Goal: Task Accomplishment & Management: Manage account settings

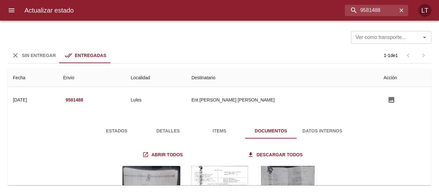
scroll to position [64, 0]
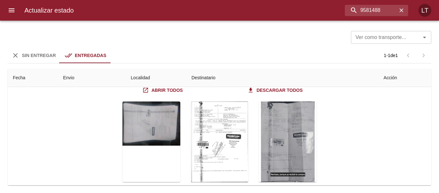
drag, startPoint x: 359, startPoint y: 0, endPoint x: 276, endPoint y: 23, distance: 86.8
click at [241, 34] on div "Ver como transporte... Ver como transporte..." at bounding box center [220, 36] width 424 height 17
drag, startPoint x: 322, startPoint y: 0, endPoint x: 270, endPoint y: 47, distance: 70.4
click at [270, 47] on div "Ver como transporte... Ver como transporte... Sin Entregar Entregadas 1 - 1 de …" at bounding box center [219, 107] width 439 height 172
click at [291, 43] on div "Ver como transporte... Ver como transporte..." at bounding box center [220, 36] width 424 height 17
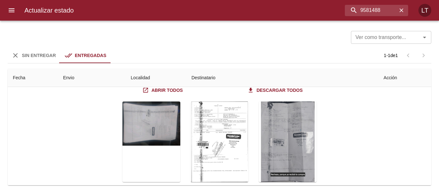
click at [314, 61] on div "Sin Entregar Entregadas 1 - 1 de 1" at bounding box center [220, 55] width 424 height 15
click at [300, 184] on div "Tabla de envíos del cliente" at bounding box center [220, 141] width 264 height 91
click at [366, 11] on input "9581488" at bounding box center [359, 10] width 75 height 11
paste input "620643"
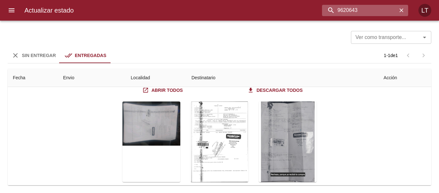
type input "9620643"
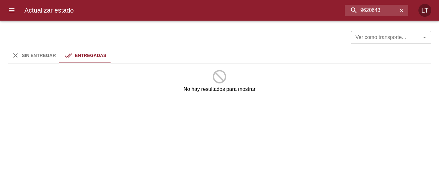
click at [35, 56] on span "Sin Entregar" at bounding box center [39, 55] width 34 height 5
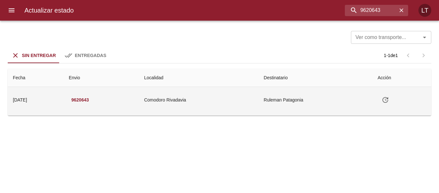
click at [297, 108] on td "Ruleman Patagonia" at bounding box center [316, 100] width 114 height 26
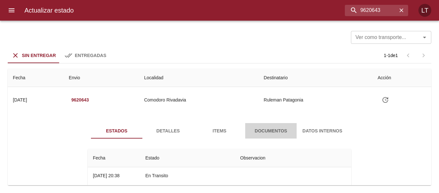
click at [282, 131] on span "Documentos" at bounding box center [271, 131] width 44 height 8
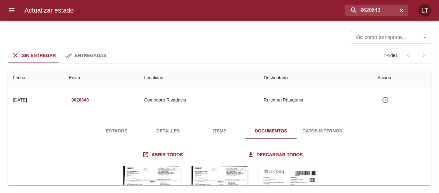
scroll to position [79, 0]
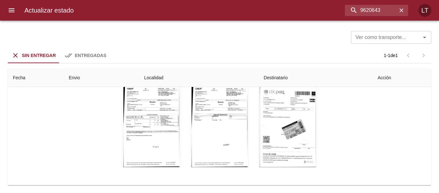
click at [6, 4] on div at bounding box center [3, 96] width 6 height 193
click at [11, 7] on icon "menu" at bounding box center [12, 10] width 8 height 8
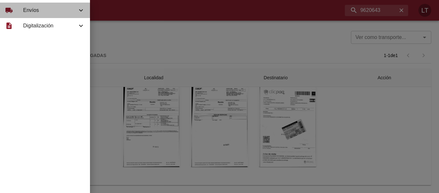
click at [23, 12] on span "Envíos" at bounding box center [50, 10] width 54 height 8
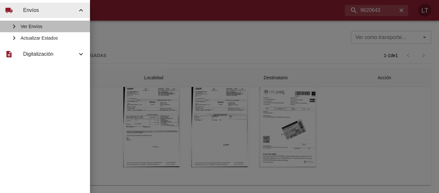
click at [38, 23] on span "Ver Envíos" at bounding box center [53, 26] width 64 height 6
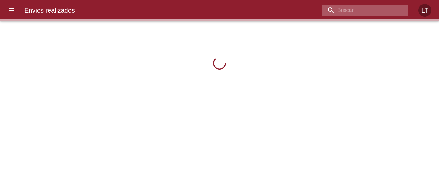
click at [377, 10] on input "buscar" at bounding box center [359, 10] width 75 height 11
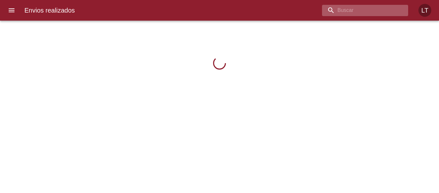
paste input "9620643"
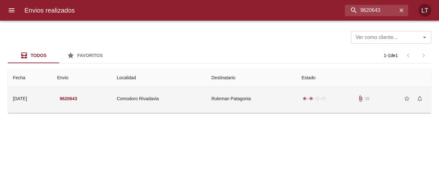
click at [255, 96] on td "Ruleman Patagonia" at bounding box center [252, 98] width 90 height 23
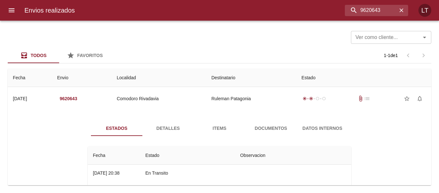
click at [273, 120] on div "Estados Detalles Items Documentos Datos Internos Fecha Estado Observacion 29/09…" at bounding box center [220, 187] width 414 height 148
click at [275, 129] on span "Documentos" at bounding box center [271, 128] width 44 height 8
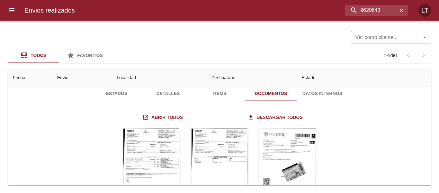
scroll to position [77, 0]
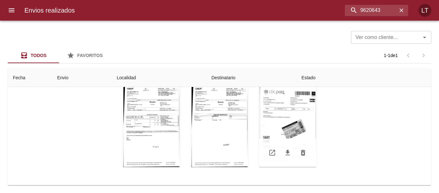
click at [297, 106] on div "Tabla de envíos del cliente" at bounding box center [288, 126] width 58 height 80
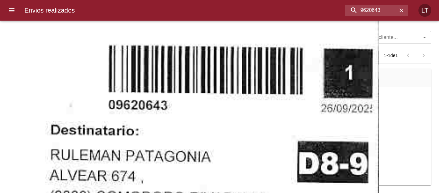
click at [370, 6] on input "9620643" at bounding box center [359, 10] width 75 height 11
paste input "18971"
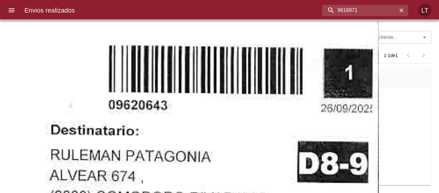
scroll to position [0, 0]
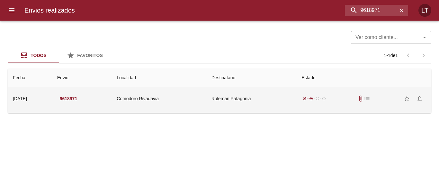
click at [257, 89] on td "Ruleman Patagonia" at bounding box center [252, 98] width 90 height 23
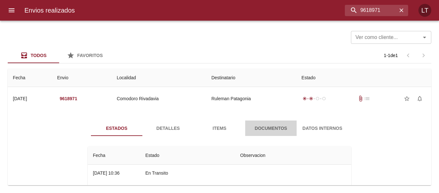
click at [271, 124] on button "Documentos" at bounding box center [270, 127] width 51 height 15
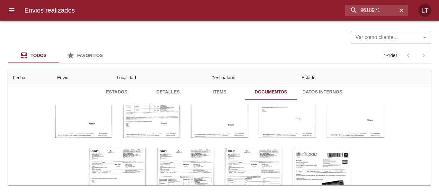
scroll to position [93, 0]
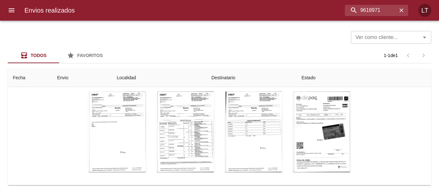
click at [346, 128] on div "Tabla de envíos del cliente" at bounding box center [220, 41] width 388 height 272
click at [315, 125] on div "Tabla de envíos del cliente" at bounding box center [322, 131] width 58 height 80
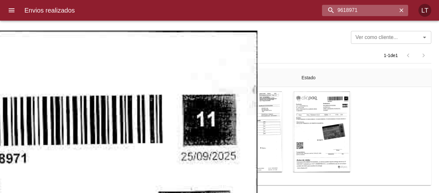
click at [386, 10] on input "9618971" at bounding box center [359, 10] width 75 height 11
paste input "391098"
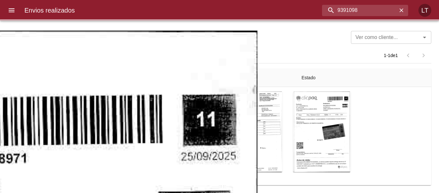
scroll to position [0, 0]
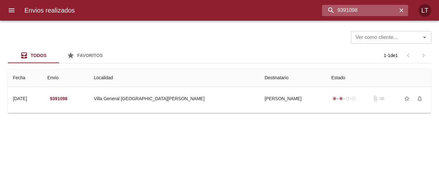
click at [379, 14] on input "9391098" at bounding box center [359, 10] width 75 height 11
paste input "600631"
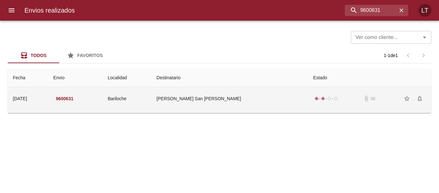
click at [238, 102] on td "Pablo Andres San Martin De Lo" at bounding box center [230, 98] width 157 height 23
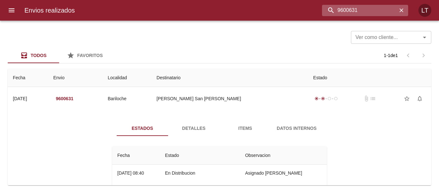
click at [386, 15] on input "9600631" at bounding box center [359, 10] width 75 height 11
paste input "27019"
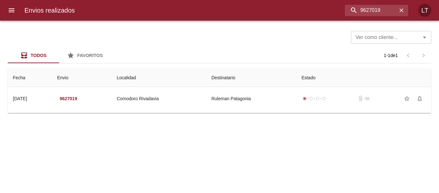
click at [374, 17] on div "Envios realizados 9627019 LT" at bounding box center [219, 10] width 439 height 21
click at [375, 9] on input "9627019" at bounding box center [359, 10] width 75 height 11
paste input "24"
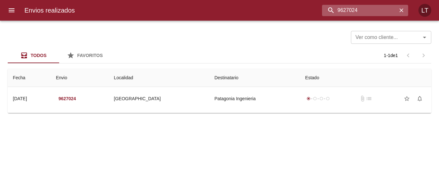
click at [373, 12] on input "9627024" at bounding box center [359, 10] width 75 height 11
paste input "1898"
click at [253, 87] on th "Destinatario" at bounding box center [254, 78] width 91 height 18
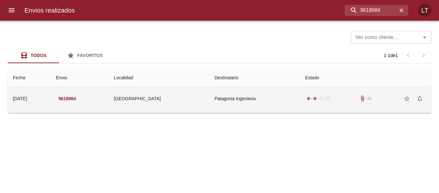
click at [254, 106] on td "Patagonia Ingenieria" at bounding box center [254, 98] width 91 height 23
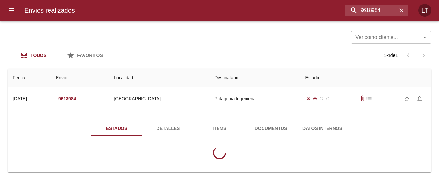
click at [262, 123] on button "Documentos" at bounding box center [270, 127] width 51 height 15
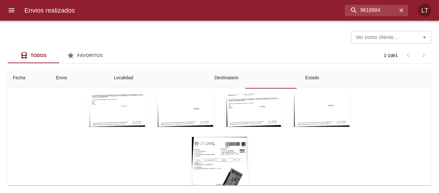
scroll to position [93, 0]
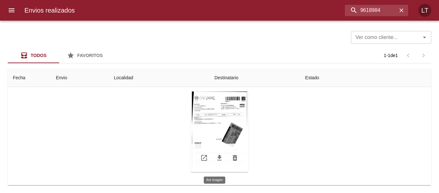
click at [215, 135] on div "Tabla de envíos del cliente" at bounding box center [220, 131] width 58 height 80
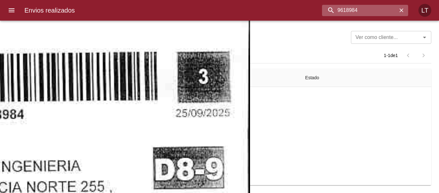
click at [371, 12] on input "9618984" at bounding box center [359, 10] width 75 height 11
paste input "26397"
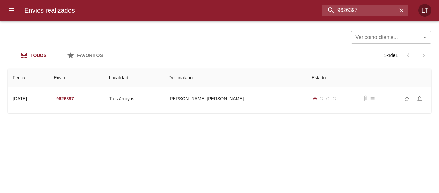
scroll to position [0, 0]
click at [384, 6] on input "9626397" at bounding box center [359, 10] width 75 height 11
paste input "577024"
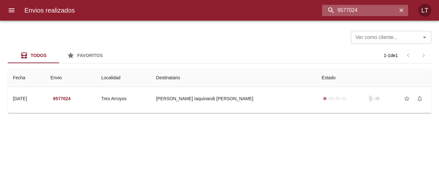
click at [383, 13] on input "9577024" at bounding box center [359, 10] width 75 height 11
paste input "38936"
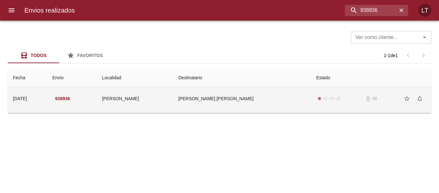
click at [196, 105] on td "Calisto Hugo Ariel" at bounding box center [242, 98] width 138 height 23
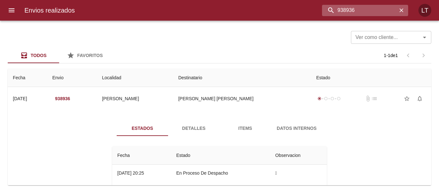
click at [380, 9] on input "938936" at bounding box center [359, 10] width 75 height 11
paste input "613215"
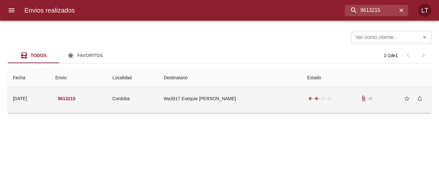
click at [253, 94] on td "Wa3917 Exequie Alejo Pino" at bounding box center [230, 98] width 143 height 23
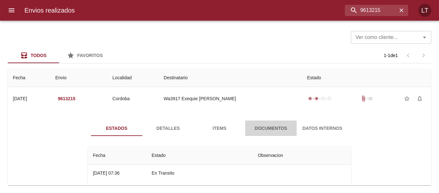
click at [276, 129] on span "Documentos" at bounding box center [271, 128] width 44 height 8
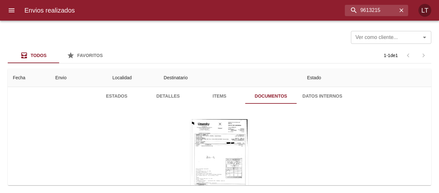
scroll to position [64, 0]
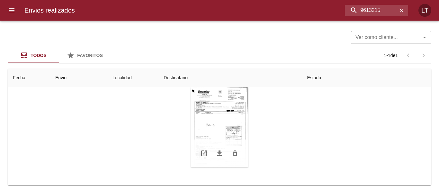
click at [236, 123] on div "Tabla de envíos del cliente" at bounding box center [220, 127] width 58 height 80
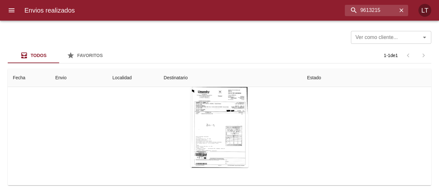
click at [380, 14] on input "9613215" at bounding box center [359, 10] width 75 height 11
paste input "06221"
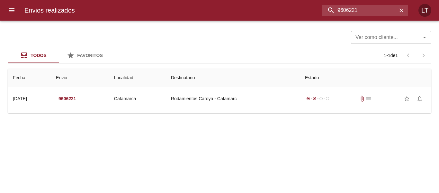
scroll to position [0, 0]
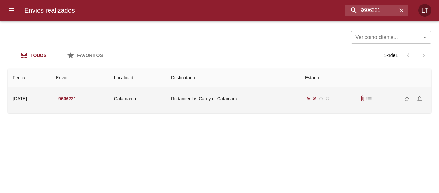
click at [270, 104] on td "Rodamientos Caroya - Catamarc" at bounding box center [233, 98] width 134 height 23
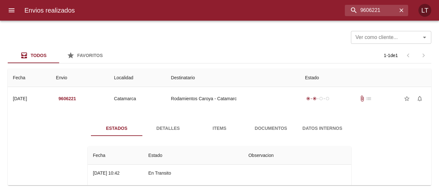
click at [284, 128] on span "Documentos" at bounding box center [271, 128] width 44 height 8
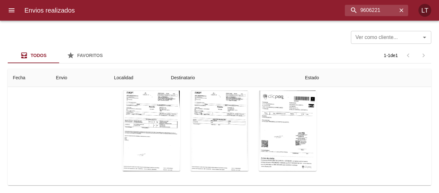
scroll to position [77, 0]
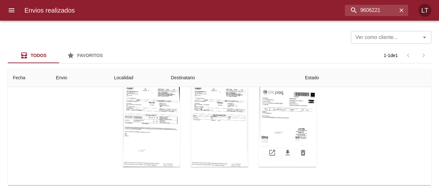
click at [289, 128] on div "Tabla de envíos del cliente" at bounding box center [288, 126] width 58 height 80
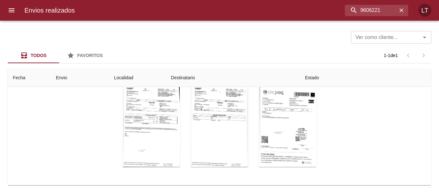
click at [5, 102] on div at bounding box center [3, 96] width 6 height 193
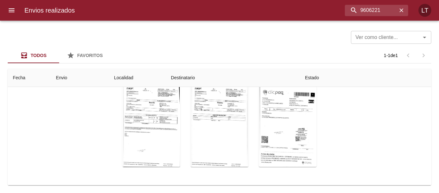
click at [359, 8] on input "9606221" at bounding box center [359, 10] width 75 height 11
paste input "18854"
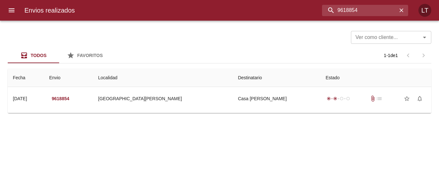
scroll to position [0, 0]
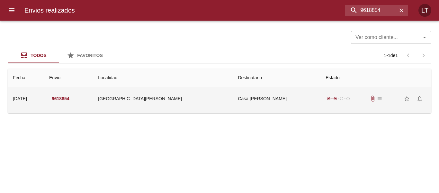
click at [270, 102] on td "Casa Jose Chiabrando" at bounding box center [277, 98] width 88 height 23
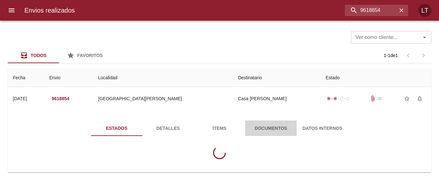
click at [264, 129] on span "Documentos" at bounding box center [271, 128] width 44 height 8
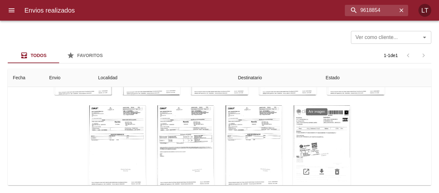
scroll to position [93, 0]
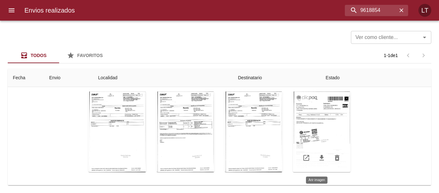
click at [327, 124] on div "Tabla de envíos del cliente" at bounding box center [322, 131] width 58 height 80
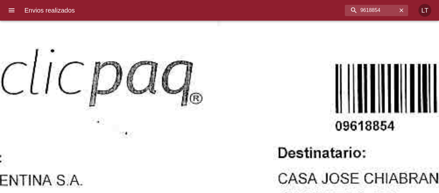
click at [369, 15] on input "9618854" at bounding box center [359, 10] width 75 height 11
paste input "77"
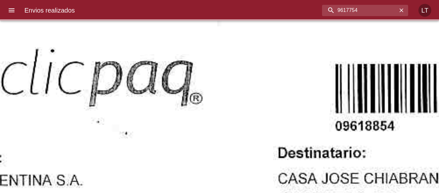
scroll to position [0, 0]
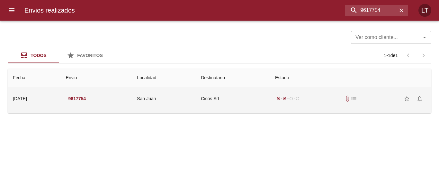
click at [269, 96] on td "Cicos Srl" at bounding box center [233, 98] width 74 height 23
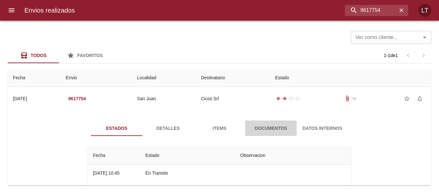
click at [278, 120] on button "Documentos" at bounding box center [270, 127] width 51 height 15
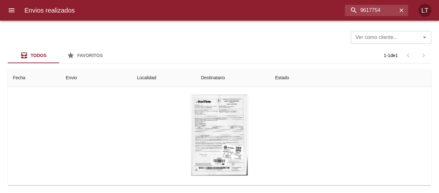
scroll to position [64, 0]
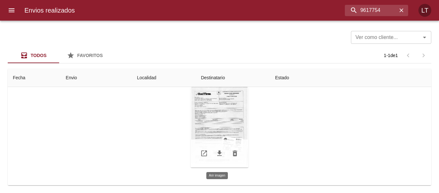
click at [235, 125] on div "Tabla de envíos del cliente" at bounding box center [220, 127] width 58 height 80
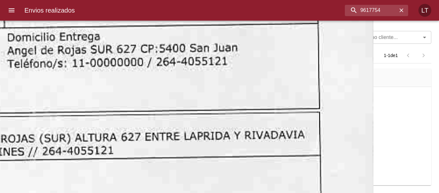
click at [369, 8] on input "9617754" at bounding box center [359, 10] width 75 height 11
paste input "839"
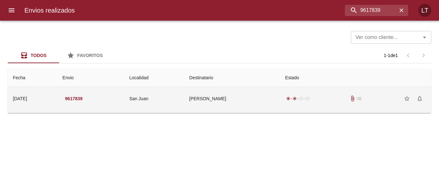
click at [261, 107] on td "Antonio Lago" at bounding box center [232, 98] width 96 height 23
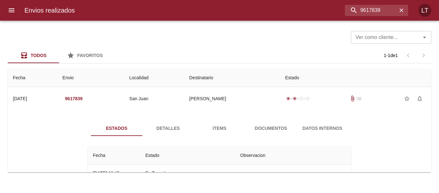
click at [269, 129] on span "Documentos" at bounding box center [271, 128] width 44 height 8
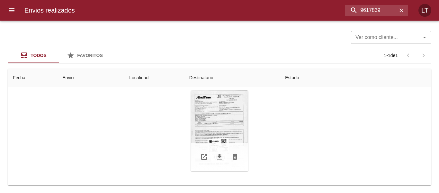
scroll to position [64, 0]
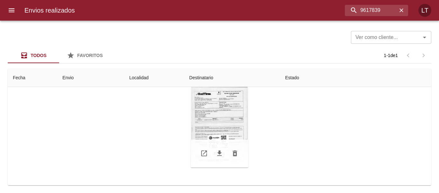
click at [210, 124] on div "Tabla de envíos del cliente" at bounding box center [220, 127] width 58 height 80
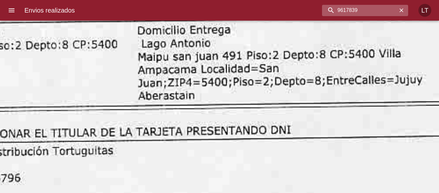
click at [375, 11] on input "9617839" at bounding box center [359, 10] width 75 height 11
paste input "882"
type input "9618829"
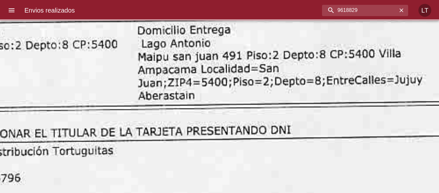
scroll to position [0, 0]
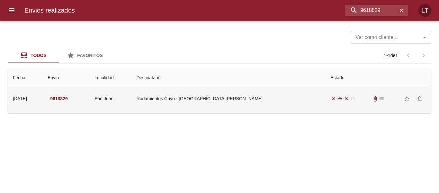
click at [256, 105] on td "Rodamientos Cuyo - San Juan" at bounding box center [229, 98] width 194 height 23
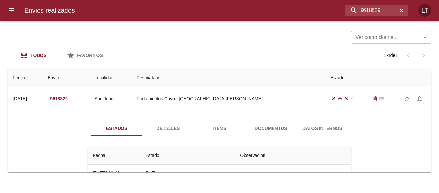
click at [259, 116] on div "Estados Detalles Items Documentos Datos Internos Fecha Estado Observacion 29/09…" at bounding box center [220, 187] width 414 height 148
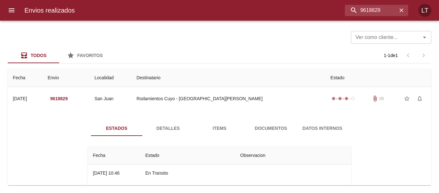
click at [261, 125] on span "Documentos" at bounding box center [271, 128] width 44 height 8
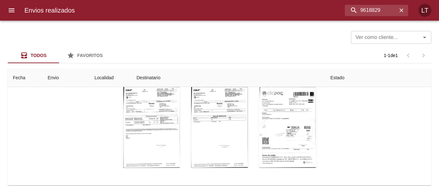
scroll to position [77, 0]
click at [299, 126] on div "Tabla de envíos del cliente" at bounding box center [288, 126] width 58 height 80
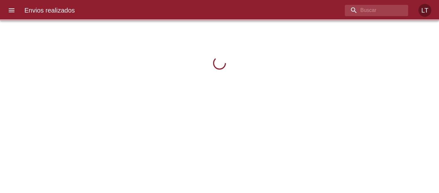
click at [14, 9] on icon "menu" at bounding box center [12, 10] width 8 height 8
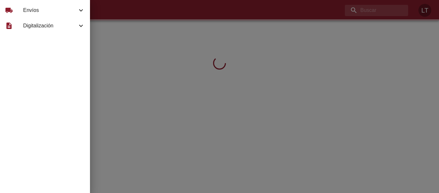
click at [29, 10] on span "Envíos" at bounding box center [50, 10] width 54 height 8
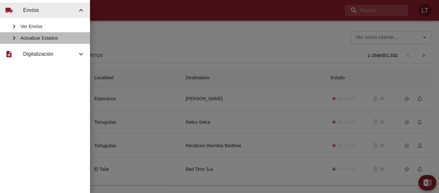
click at [36, 36] on span "Actualizar Estados" at bounding box center [53, 38] width 64 height 6
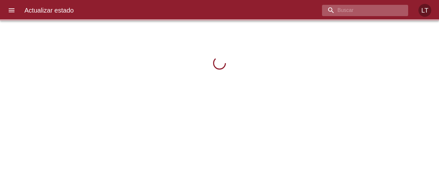
click at [382, 12] on input "buscar" at bounding box center [359, 10] width 75 height 11
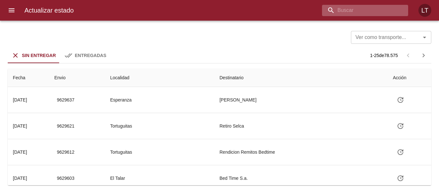
paste input "9615750"
type input "9615750"
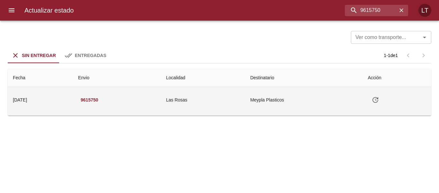
click at [379, 102] on icon "Tabla de envíos del cliente" at bounding box center [376, 100] width 6 height 6
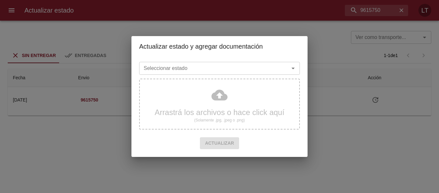
click at [205, 75] on div "Seleccionar estado Seleccionar estado" at bounding box center [219, 67] width 161 height 17
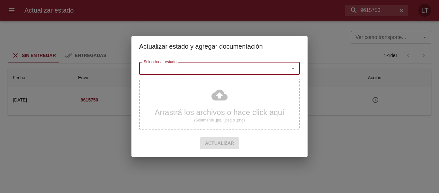
click at [203, 72] on input "Seleccionar estado" at bounding box center [210, 68] width 138 height 9
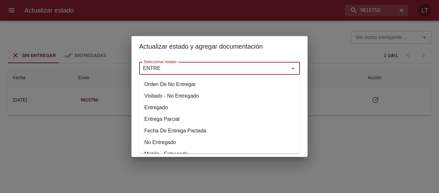
click at [155, 107] on li "Entregado" at bounding box center [219, 108] width 161 height 12
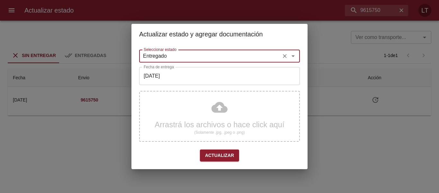
type input "Entregado"
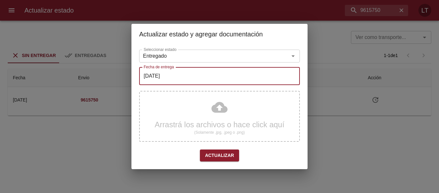
click at [175, 79] on input "[DATE]" at bounding box center [219, 76] width 161 height 18
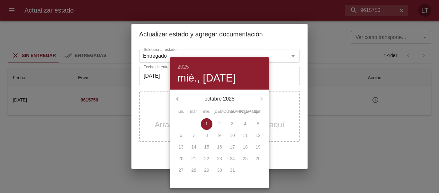
click at [179, 100] on icon "button" at bounding box center [178, 99] width 8 height 8
click at [216, 162] on button "25" at bounding box center [220, 159] width 12 height 12
type input "25/09/2025"
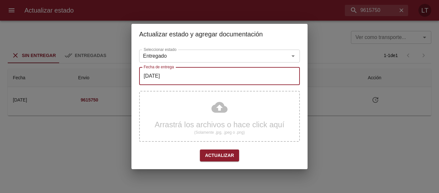
click at [215, 118] on div "Arrastrá los archivos o hace click aquí (Solamente .jpg, .jpeg o .png)" at bounding box center [219, 116] width 161 height 51
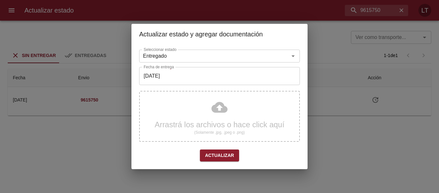
click at [231, 156] on span "Actualizar" at bounding box center [219, 155] width 29 height 8
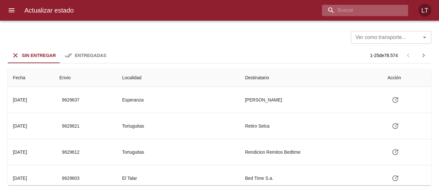
click at [380, 6] on input "buscar" at bounding box center [359, 10] width 75 height 11
paste input "9619001"
type input "9619001"
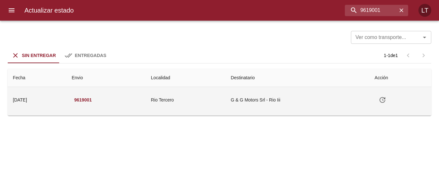
click at [386, 99] on icon "Tabla de envíos del cliente" at bounding box center [383, 100] width 6 height 6
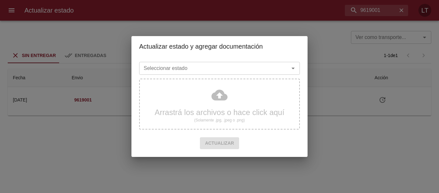
click at [252, 69] on input "Seleccionar estado" at bounding box center [210, 68] width 138 height 9
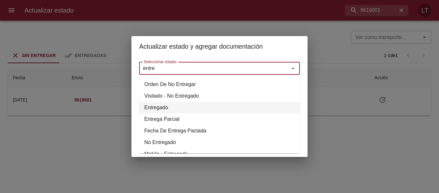
click at [152, 106] on li "Entregado" at bounding box center [219, 108] width 161 height 12
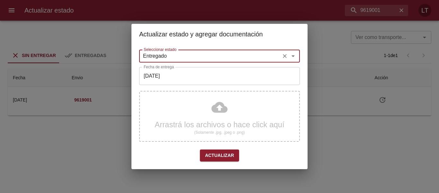
type input "Entregado"
click at [159, 72] on input "[DATE]" at bounding box center [219, 76] width 161 height 18
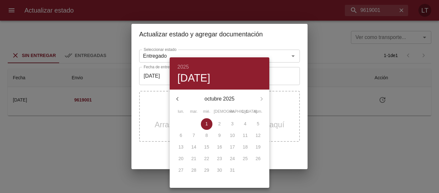
click at [158, 137] on div at bounding box center [219, 96] width 439 height 193
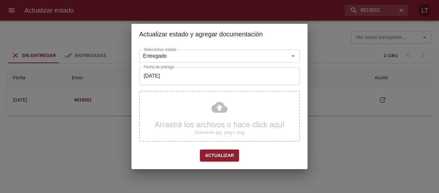
click at [224, 104] on div "Arrastrá los archivos o hace click aquí (Solamente .jpg, .jpeg o .png)" at bounding box center [219, 116] width 161 height 51
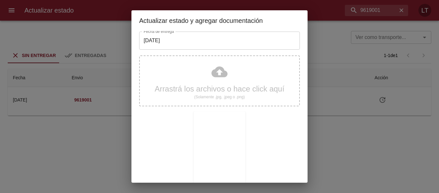
scroll to position [60, 0]
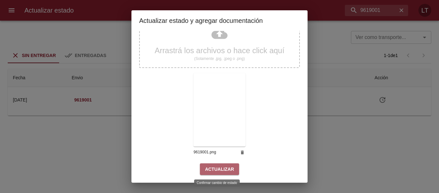
click at [223, 166] on span "Actualizar" at bounding box center [219, 169] width 29 height 8
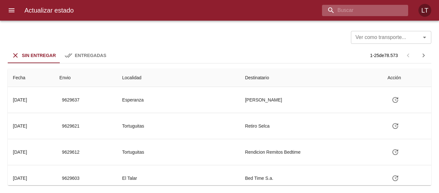
click at [363, 11] on input "buscar" at bounding box center [359, 10] width 75 height 11
paste input "9609216"
type input "9609216"
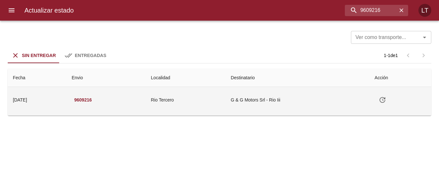
click at [390, 98] on button "Tabla de envíos del cliente" at bounding box center [382, 99] width 15 height 15
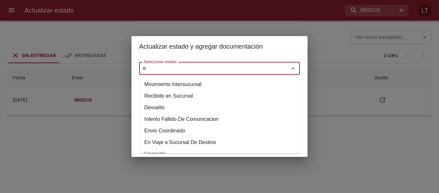
click at [225, 69] on input "e" at bounding box center [210, 68] width 138 height 9
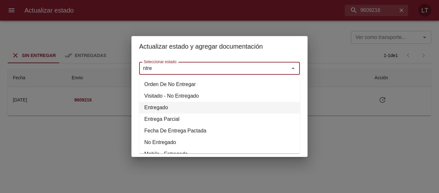
click at [163, 109] on li "Entregado" at bounding box center [219, 108] width 161 height 12
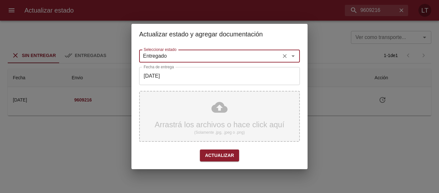
type input "Entregado"
click at [188, 115] on div "Arrastrá los archivos o hace click aquí (Solamente .jpg, .jpeg o .png)" at bounding box center [219, 116] width 161 height 51
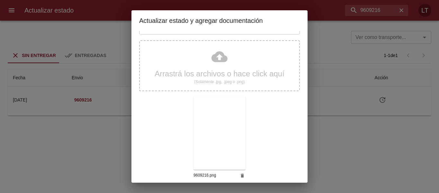
scroll to position [60, 0]
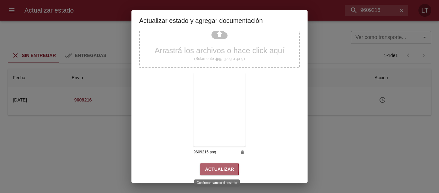
click at [212, 169] on span "Actualizar" at bounding box center [219, 169] width 29 height 8
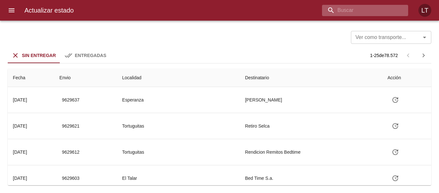
click at [390, 13] on input "buscar" at bounding box center [359, 10] width 75 height 11
paste input "9609268"
type input "9609268"
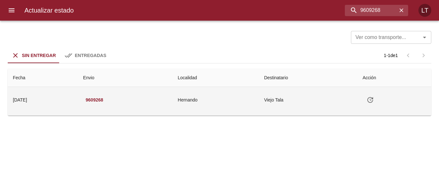
drag, startPoint x: 388, startPoint y: 99, endPoint x: 383, endPoint y: 99, distance: 4.5
click at [387, 99] on td "Tabla de envíos del cliente" at bounding box center [395, 100] width 74 height 26
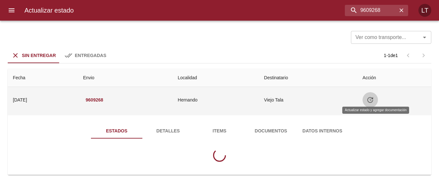
click at [378, 99] on button "Tabla de envíos del cliente" at bounding box center [370, 99] width 15 height 15
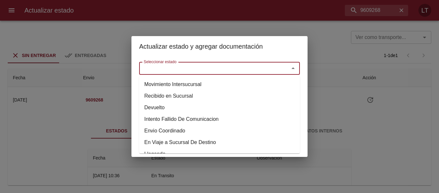
click at [257, 69] on input "Seleccionar estado" at bounding box center [210, 68] width 138 height 9
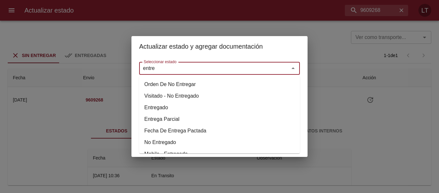
click at [163, 110] on li "Entregado" at bounding box center [219, 108] width 161 height 12
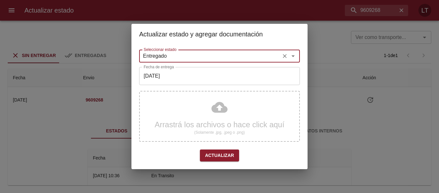
type input "Entregado"
click at [160, 72] on input "[DATE]" at bounding box center [219, 76] width 161 height 18
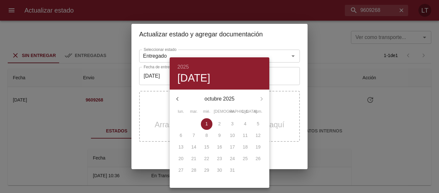
click at [180, 99] on icon "button" at bounding box center [178, 99] width 8 height 8
click at [196, 168] on p "30" at bounding box center [193, 170] width 5 height 6
type input "[DATE]"
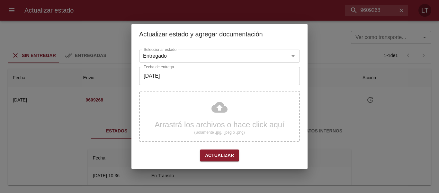
click at [219, 103] on div "Arrastrá los archivos o hace click aquí (Solamente .jpg, .jpeg o .png)" at bounding box center [219, 116] width 161 height 51
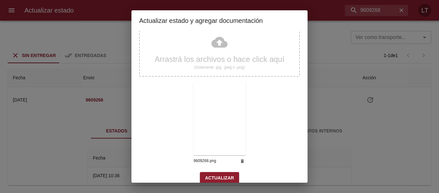
scroll to position [60, 0]
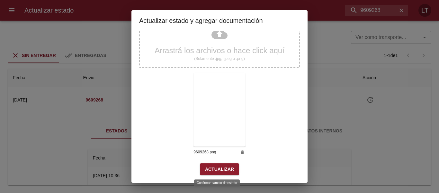
click span "Actualizar"
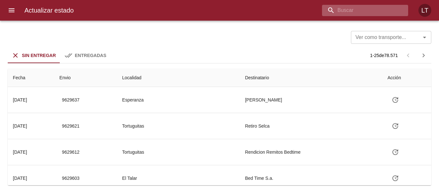
click at [379, 11] on input "buscar" at bounding box center [359, 10] width 75 height 11
paste input "9618971"
type input "9618971"
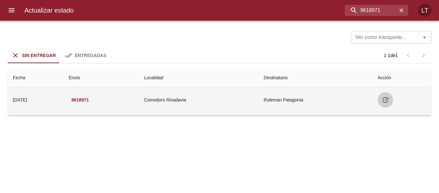
click at [390, 96] on icon "Tabla de envíos del cliente" at bounding box center [386, 100] width 8 height 8
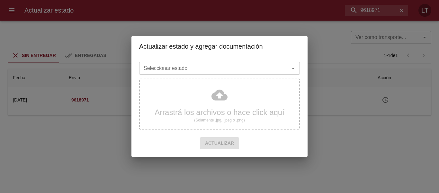
click at [237, 63] on div "Seleccionar estado" at bounding box center [219, 68] width 161 height 13
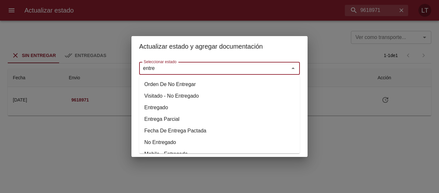
click at [161, 107] on li "Entregado" at bounding box center [219, 108] width 161 height 12
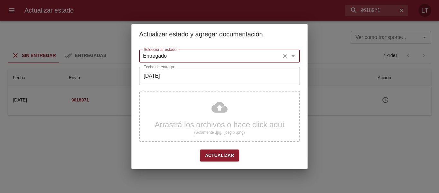
type input "Entregado"
click at [171, 79] on input "[DATE]" at bounding box center [219, 76] width 161 height 18
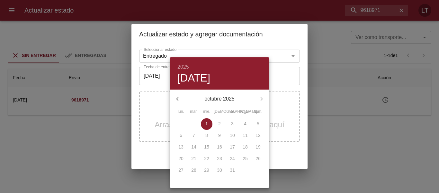
click at [176, 98] on icon "button" at bounding box center [178, 99] width 8 height 8
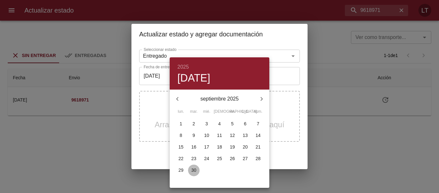
click at [195, 171] on p "30" at bounding box center [193, 170] width 5 height 6
type input "[DATE]"
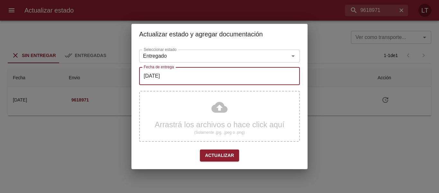
click at [209, 112] on div "Arrastrá los archivos o hace click aquí (Solamente .jpg, .jpeg o .png)" at bounding box center [219, 116] width 161 height 51
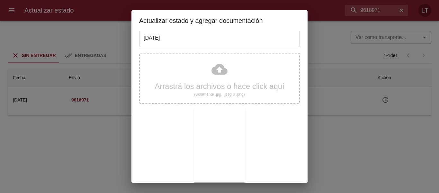
scroll to position [60, 0]
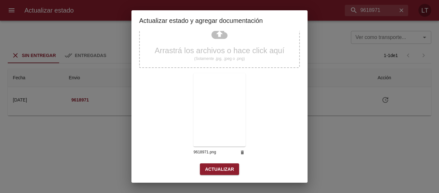
drag, startPoint x: 199, startPoint y: 162, endPoint x: 203, endPoint y: 163, distance: 4.3
click at [201, 162] on div "Arrastrá los archivos o hace click aquí (Solamente .jpg, .jpeg o .png) 9618971.…" at bounding box center [219, 88] width 161 height 149
click at [215, 167] on span "Actualizar" at bounding box center [219, 169] width 29 height 8
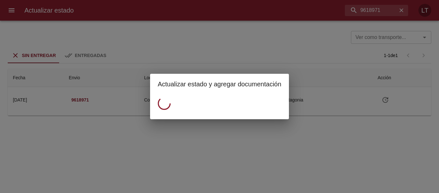
scroll to position [0, 0]
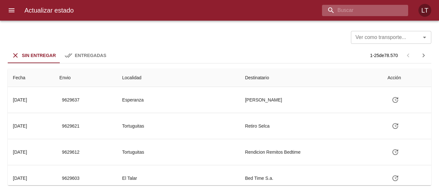
click at [392, 15] on input "buscar" at bounding box center [359, 10] width 75 height 11
paste input "9620643"
type input "9620643"
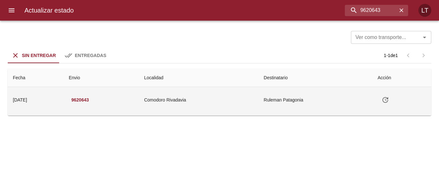
click at [389, 97] on icon "Tabla de envíos del cliente" at bounding box center [386, 100] width 6 height 6
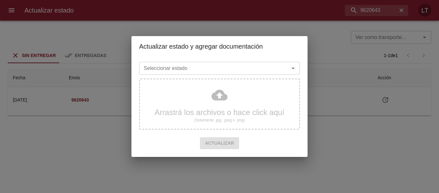
click at [261, 69] on input "Seleccionar estado" at bounding box center [210, 68] width 138 height 9
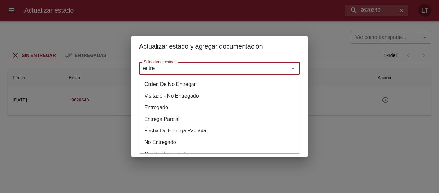
drag, startPoint x: 162, startPoint y: 108, endPoint x: 166, endPoint y: 87, distance: 22.3
click at [161, 108] on li "Entregado" at bounding box center [219, 108] width 161 height 12
type input "Entregado"
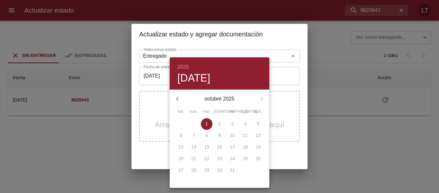
click at [138, 108] on div at bounding box center [219, 96] width 439 height 193
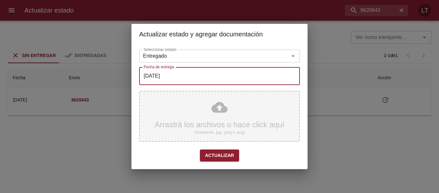
click at [212, 103] on div "Arrastrá los archivos o hace click aquí (Solamente .jpg, .jpeg o .png)" at bounding box center [219, 116] width 161 height 51
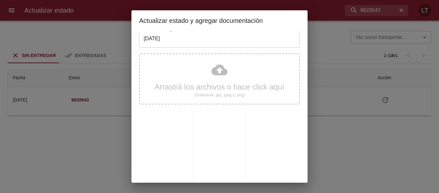
scroll to position [60, 0]
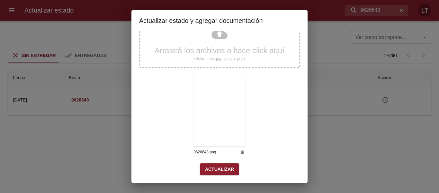
click at [219, 168] on span "Actualizar" at bounding box center [219, 169] width 29 height 8
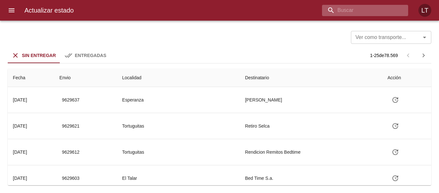
click at [367, 9] on input "buscar" at bounding box center [359, 10] width 75 height 11
paste input "9615984"
type input "9615984"
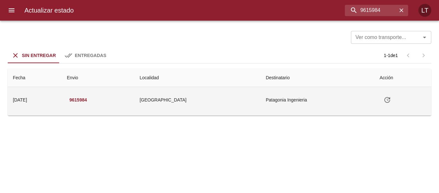
click at [390, 103] on button "Tabla de envíos del cliente" at bounding box center [387, 99] width 15 height 15
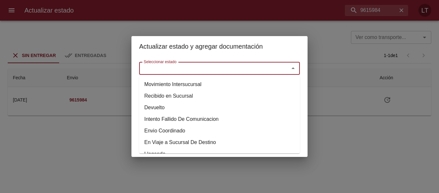
click at [269, 72] on input "Seleccionar estado" at bounding box center [210, 68] width 138 height 9
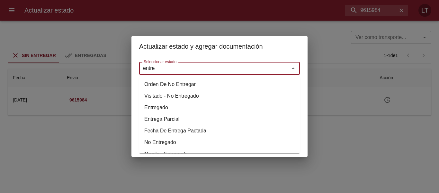
click at [176, 104] on li "Entregado" at bounding box center [219, 108] width 161 height 12
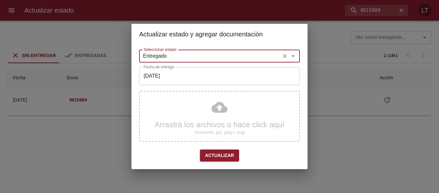
type input "Entregado"
click at [170, 72] on input "[DATE]" at bounding box center [219, 76] width 161 height 18
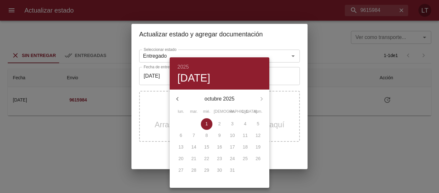
click at [180, 97] on icon "button" at bounding box center [178, 99] width 8 height 8
click at [194, 173] on p "30" at bounding box center [193, 170] width 5 height 6
type input "[DATE]"
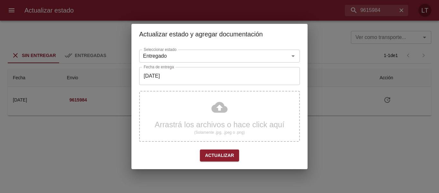
click at [223, 102] on div "Arrastrá los archivos o hace click aquí (Solamente .jpg, .jpeg o .png)" at bounding box center [219, 116] width 161 height 51
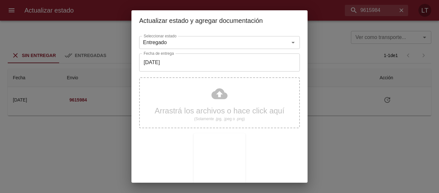
scroll to position [60, 0]
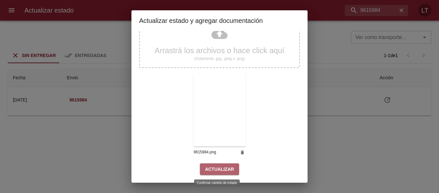
click at [227, 167] on span "Actualizar" at bounding box center [219, 169] width 29 height 8
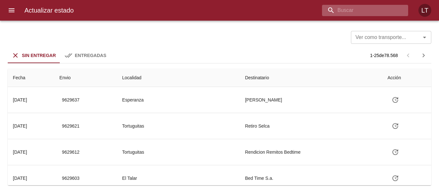
click at [362, 5] on input "buscar" at bounding box center [359, 10] width 75 height 11
paste input "9618984"
type input "9618984"
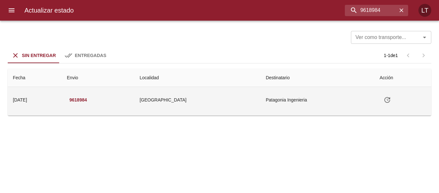
click at [388, 105] on button "Tabla de envíos del cliente" at bounding box center [387, 99] width 15 height 15
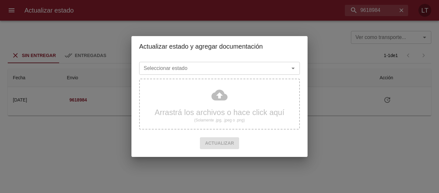
click at [277, 74] on div "Seleccionar estado" at bounding box center [219, 68] width 161 height 13
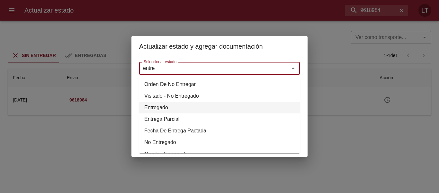
click at [164, 106] on li "Entregado" at bounding box center [219, 108] width 161 height 12
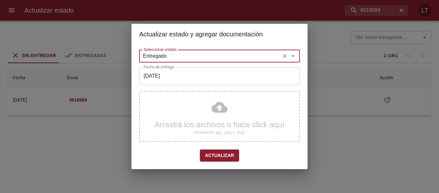
type input "Entregado"
click at [178, 79] on input "[DATE]" at bounding box center [219, 76] width 161 height 18
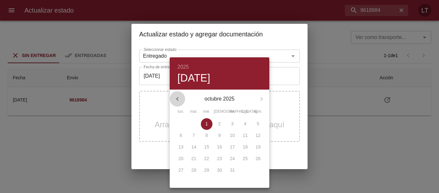
click at [180, 94] on button "button" at bounding box center [177, 98] width 15 height 15
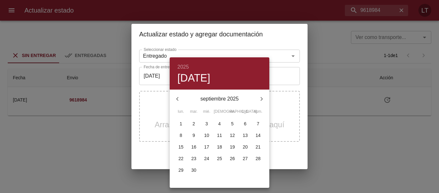
click at [178, 170] on span "29" at bounding box center [181, 170] width 12 height 6
type input "[DATE]"
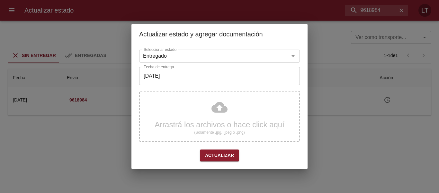
click at [204, 124] on div "Arrastrá los archivos o hace click aquí (Solamente .jpg, .jpeg o .png)" at bounding box center [219, 116] width 161 height 51
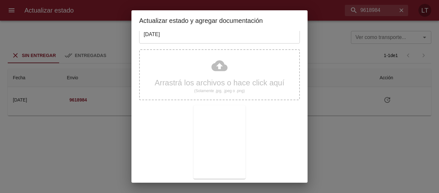
scroll to position [60, 0]
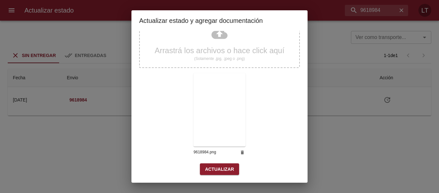
click at [220, 164] on button "Actualizar" at bounding box center [219, 169] width 39 height 12
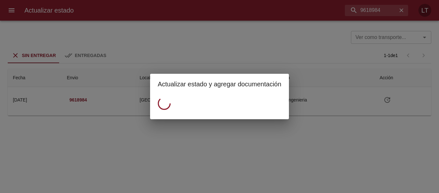
scroll to position [0, 0]
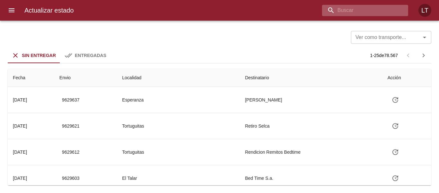
click at [356, 8] on input "buscar" at bounding box center [359, 10] width 75 height 11
paste input "9572613"
type input "9572613"
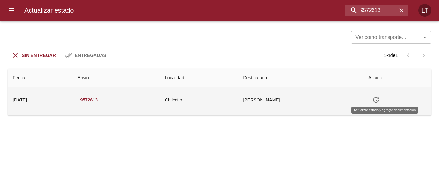
click at [380, 103] on icon "Tabla de envíos del cliente" at bounding box center [377, 100] width 8 height 8
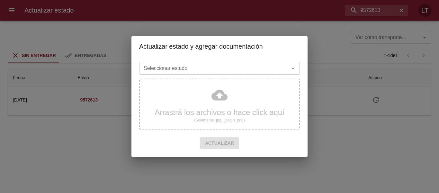
click at [268, 74] on div "Seleccionar estado" at bounding box center [219, 68] width 161 height 13
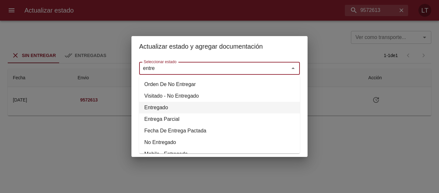
click at [158, 106] on li "Entregado" at bounding box center [219, 108] width 161 height 12
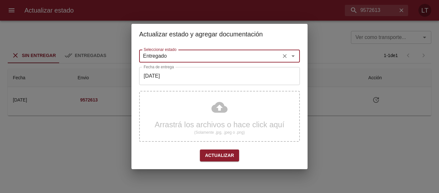
type input "Entregado"
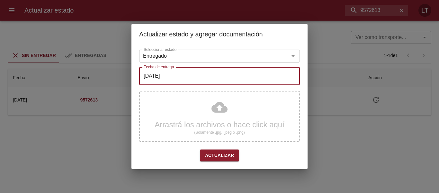
click at [169, 74] on input "[DATE]" at bounding box center [219, 76] width 161 height 18
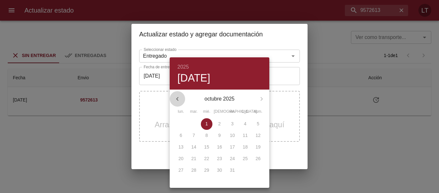
click at [175, 94] on button "button" at bounding box center [177, 98] width 15 height 15
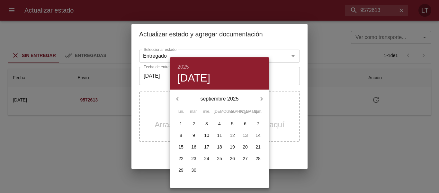
click at [194, 168] on p "30" at bounding box center [193, 170] width 5 height 6
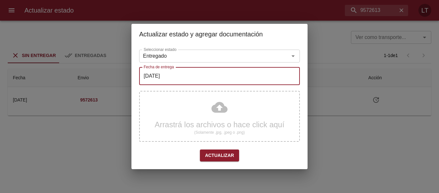
click at [173, 85] on input "[DATE]" at bounding box center [219, 76] width 161 height 18
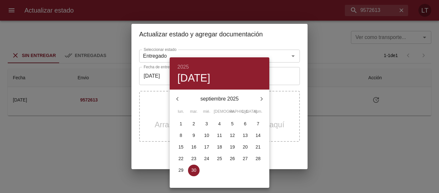
click at [180, 168] on p "29" at bounding box center [181, 170] width 5 height 6
type input "29/09/2025"
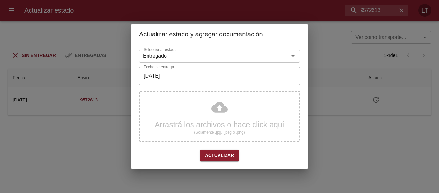
click at [199, 112] on div "Arrastrá los archivos o hace click aquí (Solamente .jpg, .jpeg o .png)" at bounding box center [219, 116] width 161 height 51
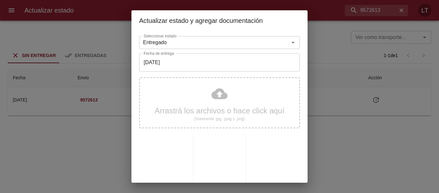
scroll to position [60, 0]
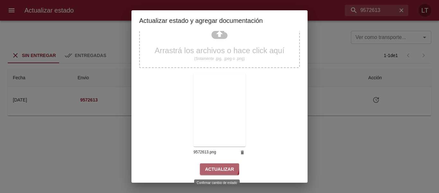
click at [205, 164] on button "Actualizar" at bounding box center [219, 169] width 39 height 12
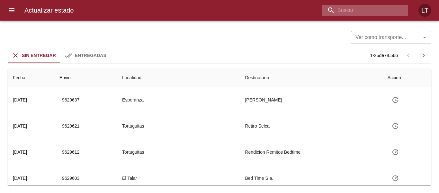
click at [365, 12] on input "buscar" at bounding box center [359, 10] width 75 height 11
click at [365, 12] on input "v" at bounding box center [359, 10] width 75 height 11
paste input "9599745"
type input "9599745"
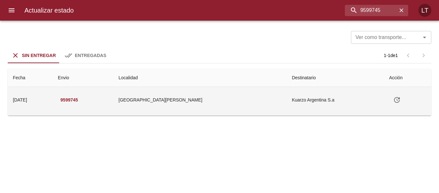
click at [393, 101] on icon "Tabla de envíos del cliente" at bounding box center [397, 100] width 8 height 8
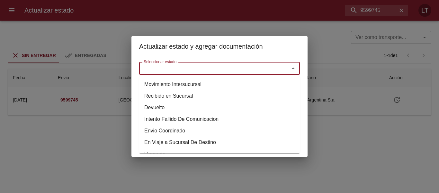
click at [275, 72] on input "Seleccionar estado" at bounding box center [210, 68] width 138 height 9
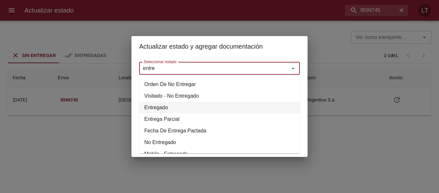
click at [169, 106] on li "Entregado" at bounding box center [219, 108] width 161 height 12
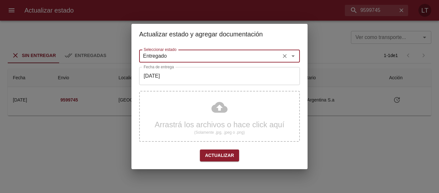
type input "Entregado"
click at [160, 78] on input "[DATE]" at bounding box center [219, 76] width 161 height 18
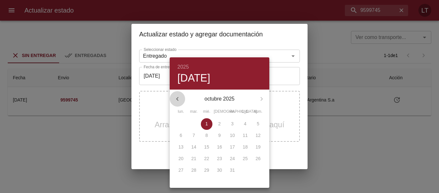
click at [181, 100] on button "button" at bounding box center [177, 98] width 15 height 15
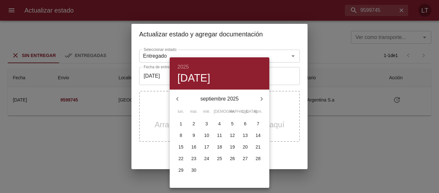
click at [188, 173] on div "30" at bounding box center [194, 170] width 13 height 12
type input "[DATE]"
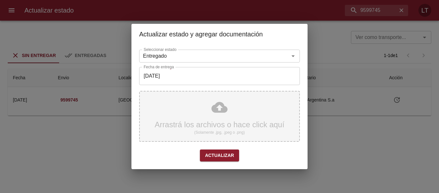
click at [209, 107] on div "Arrastrá los archivos o hace click aquí (Solamente .jpg, .jpeg o .png)" at bounding box center [219, 116] width 161 height 51
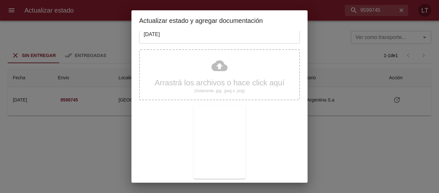
scroll to position [60, 0]
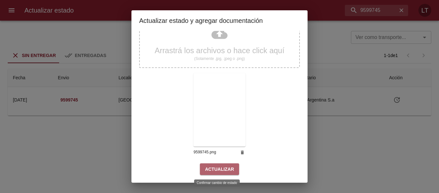
click at [220, 170] on span "Actualizar" at bounding box center [219, 169] width 29 height 8
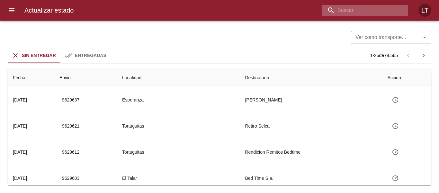
click at [372, 9] on input "buscar" at bounding box center [359, 10] width 75 height 11
paste input "9617722"
type input "9617722"
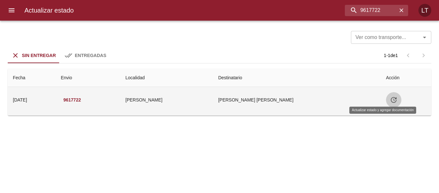
click at [386, 104] on button "Tabla de envíos del cliente" at bounding box center [393, 99] width 15 height 15
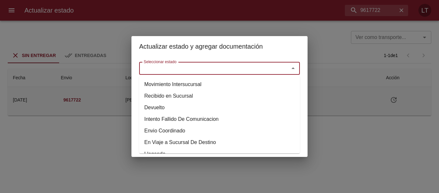
click at [211, 70] on input "Seleccionar estado" at bounding box center [210, 68] width 138 height 9
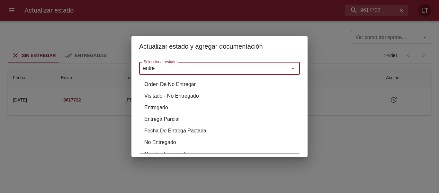
click at [150, 109] on li "Entregado" at bounding box center [219, 108] width 161 height 12
type input "Entregado"
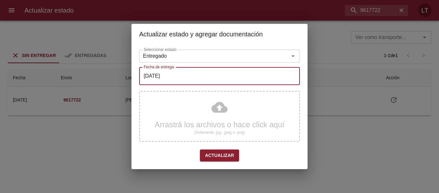
click at [160, 81] on input "[DATE]" at bounding box center [219, 76] width 161 height 18
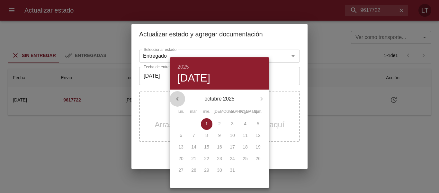
click at [182, 99] on button "button" at bounding box center [177, 98] width 15 height 15
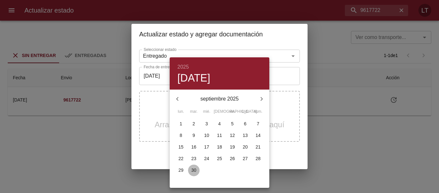
click at [191, 170] on p "30" at bounding box center [193, 170] width 5 height 6
type input "[DATE]"
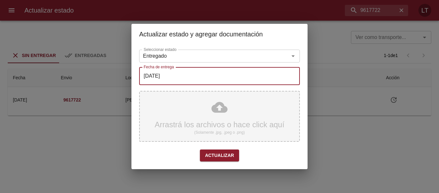
click at [232, 110] on div "Arrastrá los archivos o hace click aquí (Solamente .jpg, .jpeg o .png)" at bounding box center [219, 116] width 161 height 51
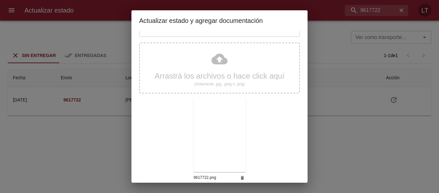
scroll to position [60, 0]
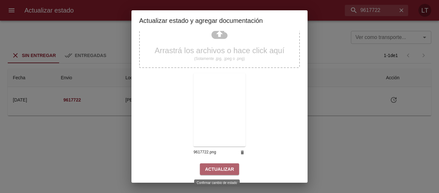
click at [233, 172] on button "Actualizar" at bounding box center [219, 169] width 39 height 12
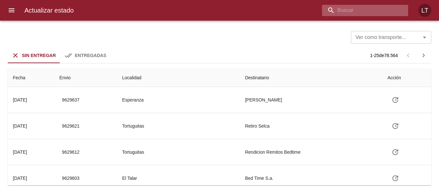
click at [366, 9] on input "buscar" at bounding box center [359, 10] width 75 height 11
paste input "9617563"
type input "9617563"
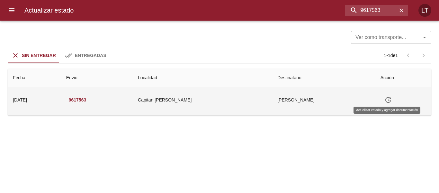
click at [385, 96] on icon "Tabla de envíos del cliente" at bounding box center [389, 100] width 8 height 8
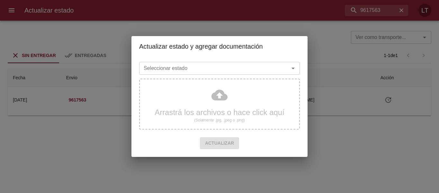
click at [255, 64] on input "Seleccionar estado" at bounding box center [210, 68] width 138 height 9
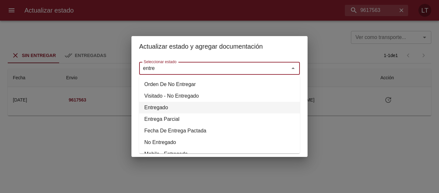
click at [168, 106] on li "Entregado" at bounding box center [219, 108] width 161 height 12
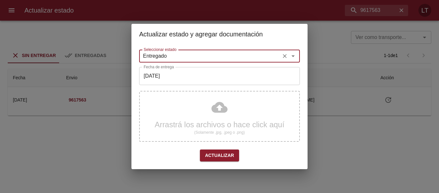
type input "Entregado"
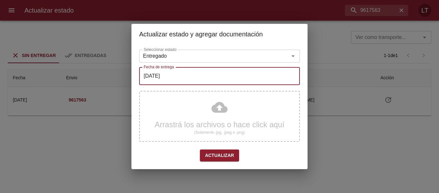
click at [184, 75] on input "[DATE]" at bounding box center [219, 76] width 161 height 18
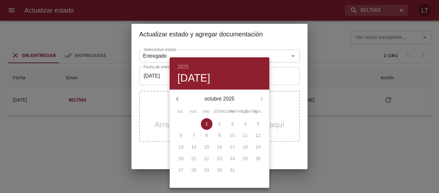
click at [180, 91] on div "octubre 2025" at bounding box center [220, 98] width 100 height 15
click at [180, 95] on icon "button" at bounding box center [178, 99] width 8 height 8
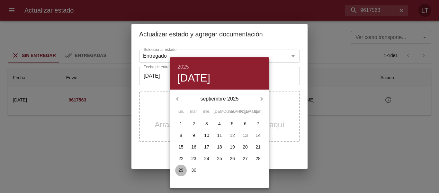
click at [184, 171] on p "29" at bounding box center [181, 170] width 5 height 6
type input "29/09/2025"
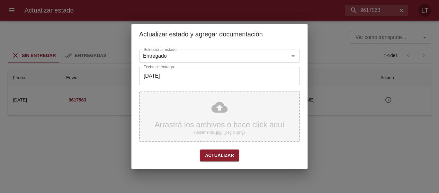
click at [206, 115] on div "Arrastrá los archivos o hace click aquí (Solamente .jpg, .jpeg o .png)" at bounding box center [219, 116] width 161 height 51
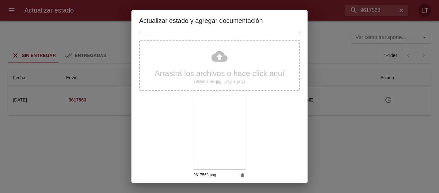
scroll to position [60, 0]
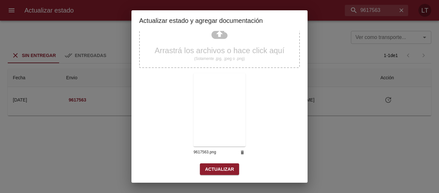
click at [221, 174] on button "Actualizar" at bounding box center [219, 169] width 39 height 12
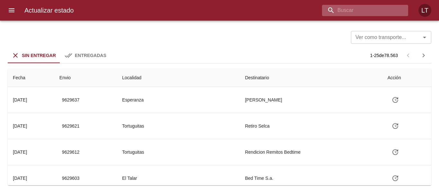
click at [368, 12] on input "buscar" at bounding box center [359, 10] width 75 height 11
paste input "9585090"
type input "9585090"
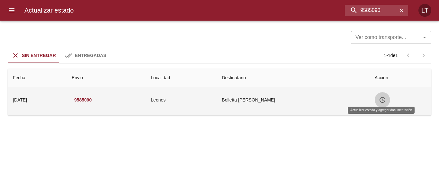
click at [386, 103] on button "Tabla de envíos del cliente" at bounding box center [382, 99] width 15 height 15
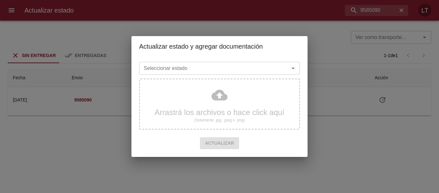
click at [271, 74] on div "Seleccionar estado" at bounding box center [219, 68] width 161 height 13
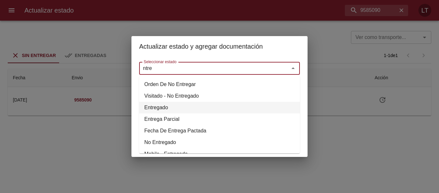
click at [157, 107] on li "Entregado" at bounding box center [219, 108] width 161 height 12
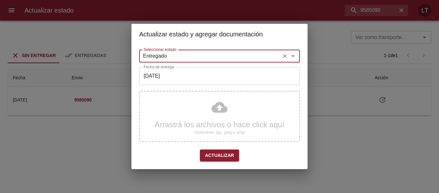
type input "Entregado"
click at [163, 83] on input "[DATE]" at bounding box center [219, 76] width 161 height 18
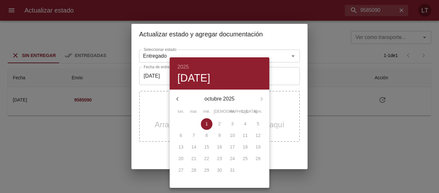
click at [182, 100] on button "button" at bounding box center [177, 98] width 15 height 15
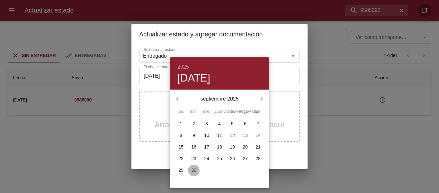
click at [189, 169] on span "30" at bounding box center [194, 170] width 12 height 6
type input "[DATE]"
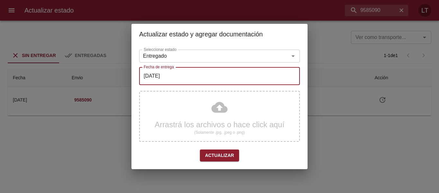
click at [192, 116] on div "Arrastrá los archivos o hace click aquí (Solamente .jpg, .jpeg o .png)" at bounding box center [219, 116] width 161 height 51
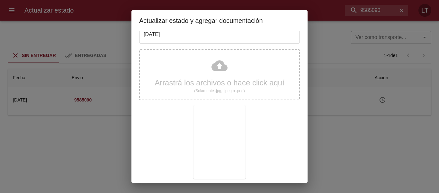
scroll to position [60, 0]
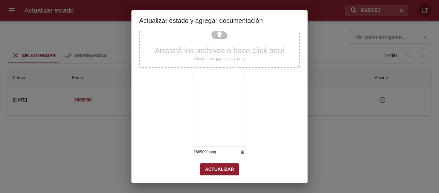
click at [234, 169] on button "Actualizar" at bounding box center [219, 169] width 39 height 12
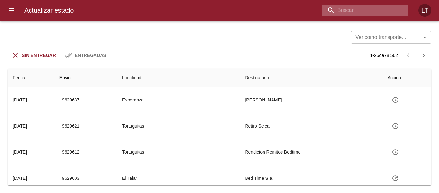
click at [388, 14] on input "buscar" at bounding box center [359, 10] width 75 height 11
paste input "9593714"
type input "9593714"
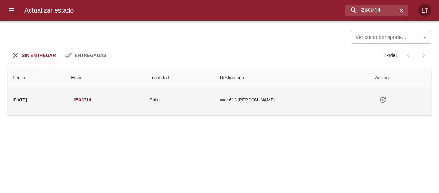
click at [387, 97] on icon "Tabla de envíos del cliente" at bounding box center [383, 100] width 8 height 8
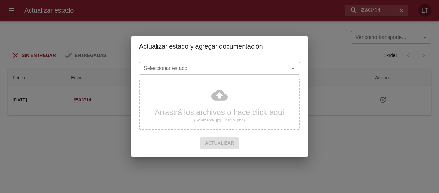
click at [254, 72] on input "Seleccionar estado" at bounding box center [210, 68] width 138 height 9
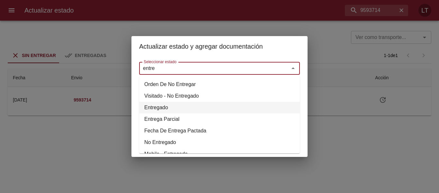
click at [156, 109] on li "Entregado" at bounding box center [219, 108] width 161 height 12
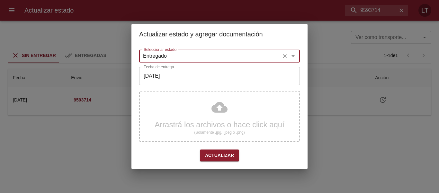
type input "Entregado"
click at [168, 84] on input "[DATE]" at bounding box center [219, 76] width 161 height 18
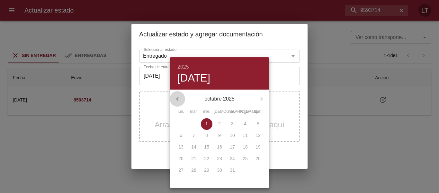
click at [176, 93] on button "button" at bounding box center [177, 98] width 15 height 15
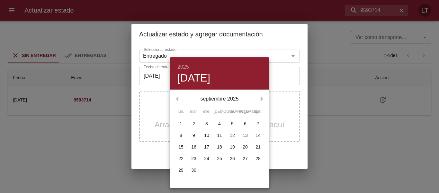
click at [181, 170] on p "29" at bounding box center [181, 170] width 5 height 6
type input "[DATE]"
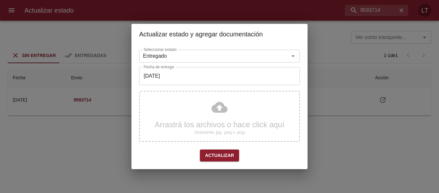
click at [209, 117] on div "Arrastrá los archivos o hace click aquí (Solamente .jpg, .jpeg o .png)" at bounding box center [219, 116] width 161 height 51
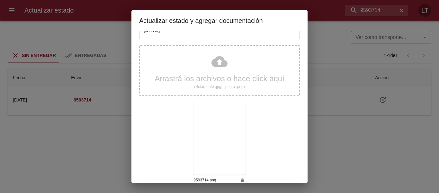
scroll to position [60, 0]
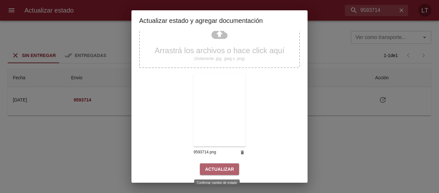
click at [219, 168] on span "Actualizar" at bounding box center [219, 169] width 29 height 8
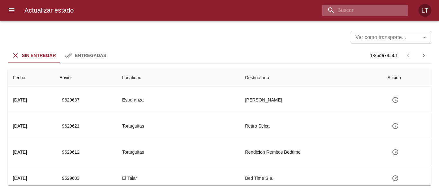
click at [376, 13] on input "buscar" at bounding box center [359, 10] width 75 height 11
paste input "9613227"
type input "9613227"
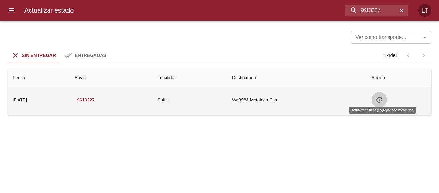
click at [383, 99] on icon "Tabla de envíos del cliente" at bounding box center [380, 100] width 6 height 6
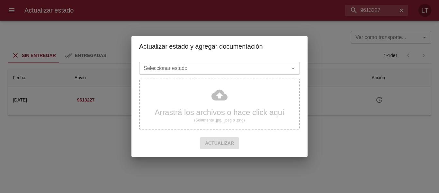
click at [235, 77] on div "Arrastrá los archivos o hace click aquí (Solamente .jpg, .jpeg o .png)" at bounding box center [219, 106] width 161 height 61
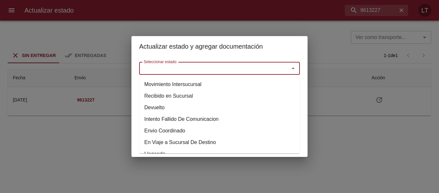
click at [236, 72] on input "Seleccionar estado" at bounding box center [210, 68] width 138 height 9
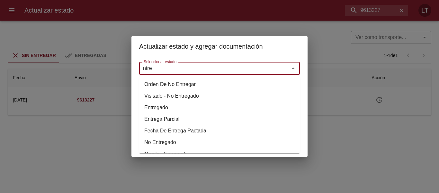
click at [160, 108] on li "Entregado" at bounding box center [219, 108] width 161 height 12
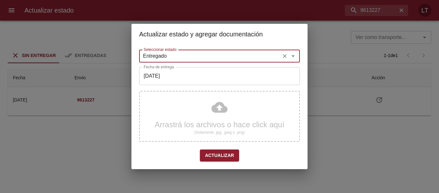
type input "Entregado"
click at [171, 80] on input "[DATE]" at bounding box center [219, 76] width 161 height 18
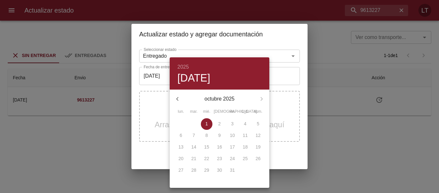
click at [182, 96] on button "button" at bounding box center [177, 98] width 15 height 15
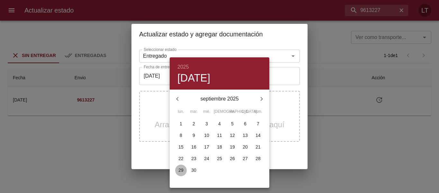
click at [180, 168] on p "29" at bounding box center [181, 170] width 5 height 6
type input "[DATE]"
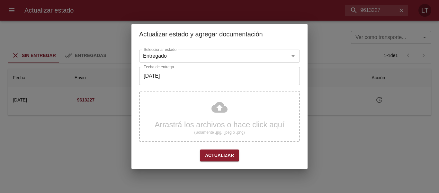
click at [215, 109] on div "Arrastrá los archivos o hace click aquí (Solamente .jpg, .jpeg o .png)" at bounding box center [219, 116] width 161 height 51
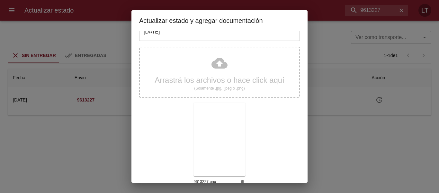
scroll to position [60, 0]
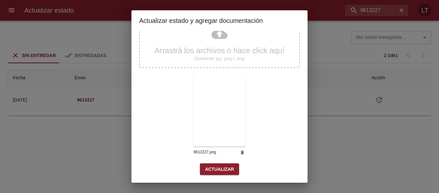
click at [219, 170] on span "Actualizar" at bounding box center [219, 169] width 29 height 8
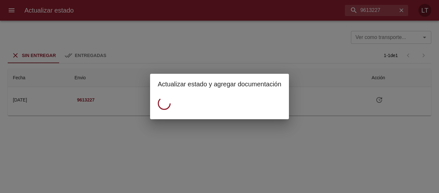
scroll to position [0, 0]
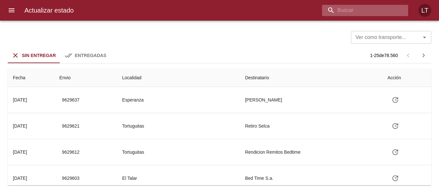
click at [393, 11] on input "buscar" at bounding box center [359, 10] width 75 height 11
paste input "9612865"
type input "9612865"
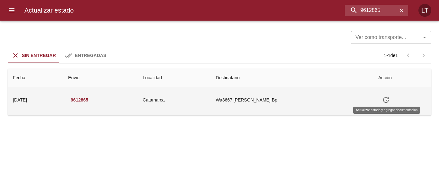
click at [386, 102] on icon "Tabla de envíos del cliente" at bounding box center [387, 100] width 6 height 6
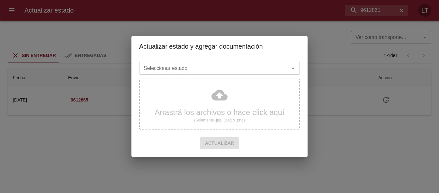
click at [241, 67] on input "Seleccionar estado" at bounding box center [210, 68] width 138 height 9
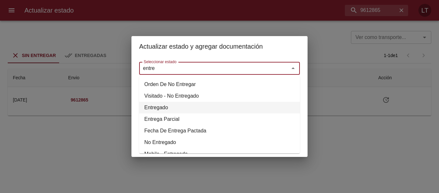
click at [163, 104] on li "Entregado" at bounding box center [219, 108] width 161 height 12
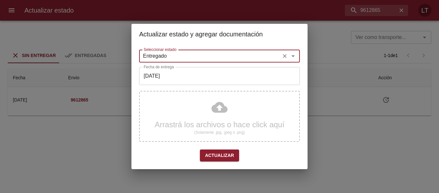
type input "Entregado"
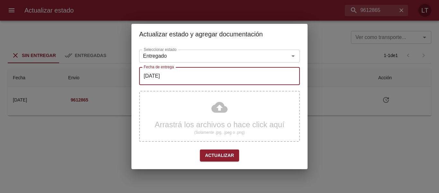
click at [169, 81] on input "[DATE]" at bounding box center [219, 76] width 161 height 18
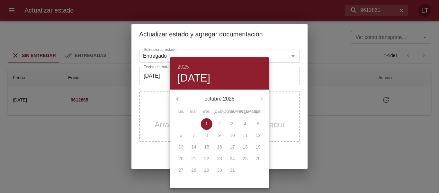
click at [180, 91] on button "button" at bounding box center [177, 98] width 15 height 15
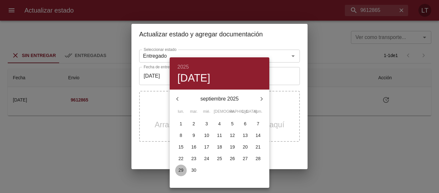
click at [179, 172] on p "29" at bounding box center [181, 170] width 5 height 6
type input "[DATE]"
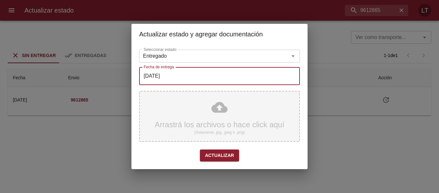
click at [214, 103] on div "Arrastrá los archivos o hace click aquí (Solamente .jpg, .jpeg o .png)" at bounding box center [219, 116] width 161 height 51
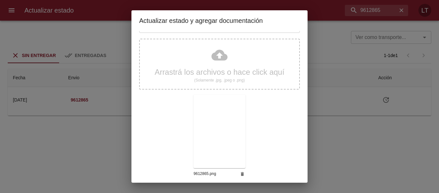
scroll to position [60, 0]
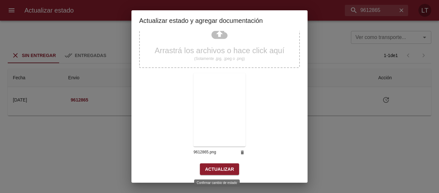
click at [214, 172] on span "Actualizar" at bounding box center [219, 169] width 29 height 8
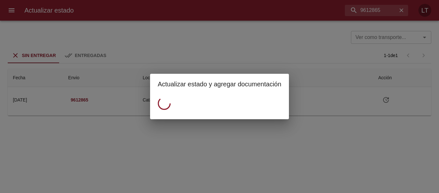
scroll to position [0, 0]
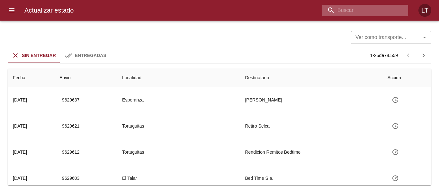
click at [361, 6] on input "buscar" at bounding box center [359, 10] width 75 height 11
paste input "9612920"
type input "9612920"
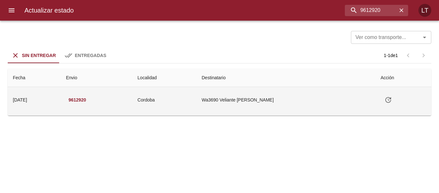
click at [385, 98] on icon "Tabla de envíos del cliente" at bounding box center [389, 100] width 8 height 8
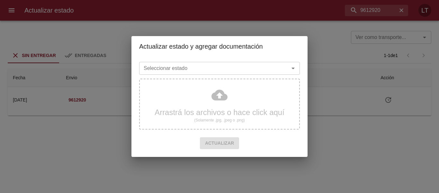
click at [237, 62] on div "Seleccionar estado" at bounding box center [219, 68] width 161 height 13
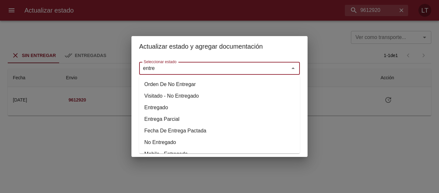
click at [154, 106] on li "Entregado" at bounding box center [219, 108] width 161 height 12
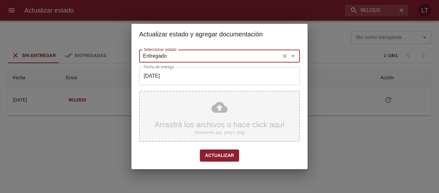
type input "Entregado"
click at [170, 78] on input "[DATE]" at bounding box center [219, 76] width 161 height 18
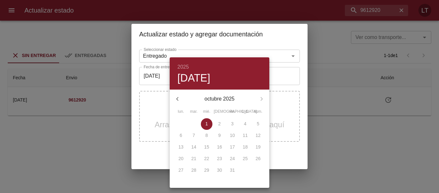
click at [182, 101] on button "button" at bounding box center [177, 98] width 15 height 15
click at [183, 173] on button "29" at bounding box center [181, 170] width 12 height 12
type input "[DATE]"
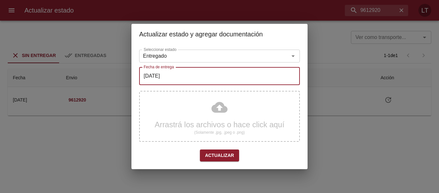
click at [223, 122] on div "Arrastrá los archivos o hace click aquí (Solamente .jpg, .jpeg o .png)" at bounding box center [219, 116] width 161 height 51
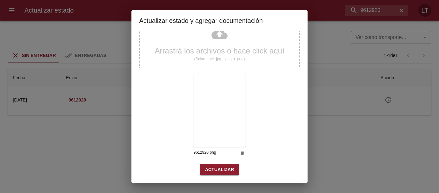
scroll to position [60, 0]
click at [222, 171] on span "Actualizar" at bounding box center [219, 169] width 29 height 8
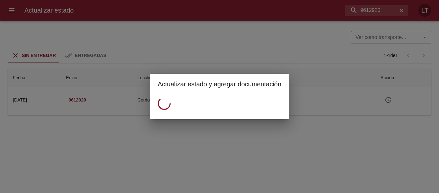
scroll to position [0, 0]
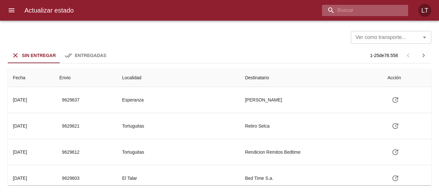
click at [372, 9] on input "buscar" at bounding box center [359, 10] width 75 height 11
paste input "9602656"
type input "9602656"
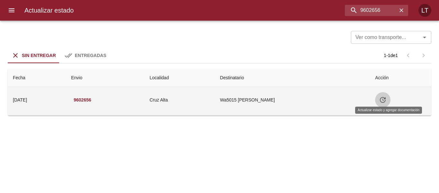
click at [387, 99] on icon "Tabla de envíos del cliente" at bounding box center [383, 100] width 8 height 8
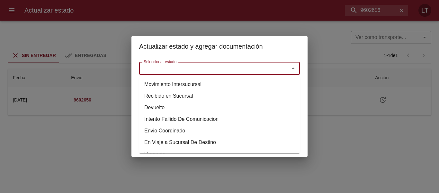
click at [258, 69] on input "Seleccionar estado" at bounding box center [210, 68] width 138 height 9
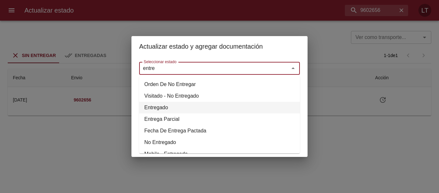
click at [158, 107] on li "Entregado" at bounding box center [219, 108] width 161 height 12
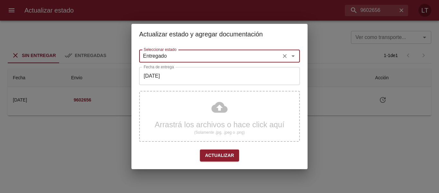
type input "Entregado"
click at [170, 83] on input "[DATE]" at bounding box center [219, 76] width 161 height 18
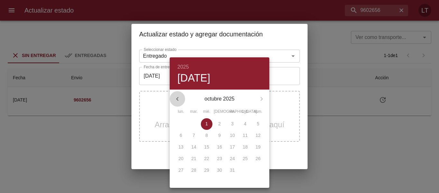
click at [176, 104] on button "button" at bounding box center [177, 98] width 15 height 15
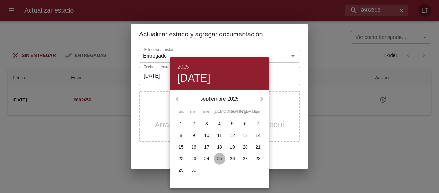
click at [223, 156] on span "25" at bounding box center [220, 158] width 12 height 6
type input "[DATE]"
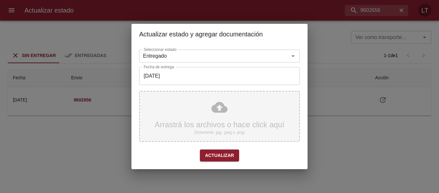
click at [218, 106] on div "Arrastrá los archivos o hace click aquí (Solamente .jpg, .jpeg o .png)" at bounding box center [219, 116] width 161 height 51
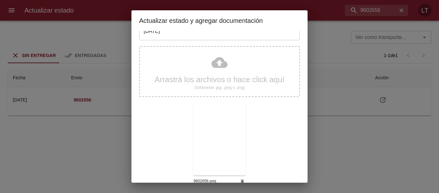
scroll to position [60, 0]
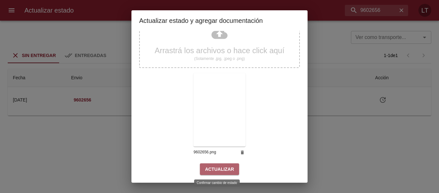
click at [225, 171] on span "Actualizar" at bounding box center [219, 169] width 29 height 8
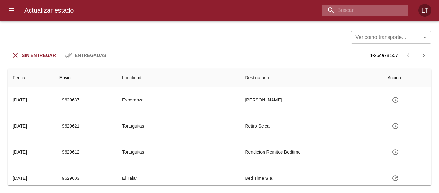
click at [369, 11] on input "buscar" at bounding box center [359, 10] width 75 height 11
paste input "9616061"
type input "9616061"
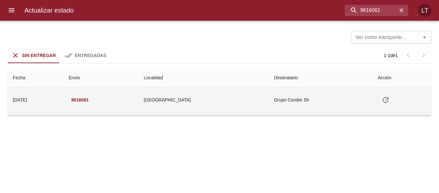
click at [387, 99] on icon "Tabla de envíos del cliente" at bounding box center [386, 100] width 8 height 8
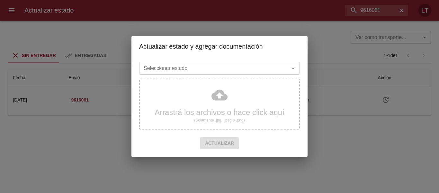
click at [222, 71] on input "Seleccionar estado" at bounding box center [210, 68] width 138 height 9
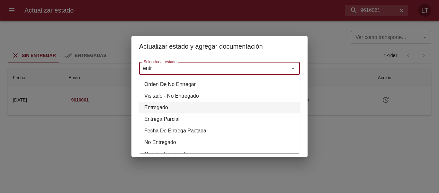
click at [166, 105] on li "Entregado" at bounding box center [219, 108] width 161 height 12
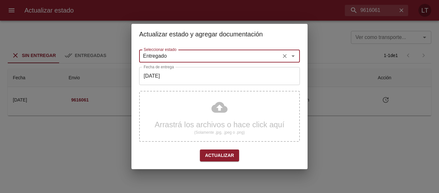
type input "Entregado"
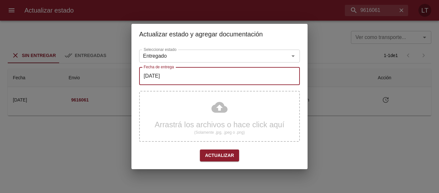
click at [172, 77] on input "[DATE]" at bounding box center [219, 76] width 161 height 18
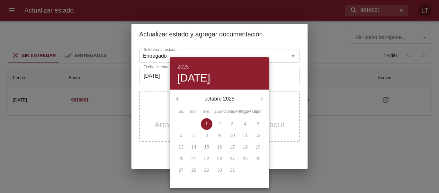
click at [179, 93] on button "button" at bounding box center [177, 98] width 15 height 15
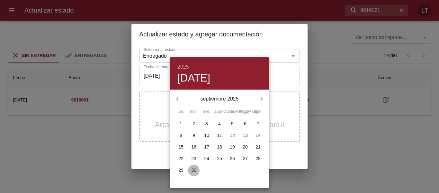
click at [195, 171] on p "30" at bounding box center [193, 170] width 5 height 6
type input "[DATE]"
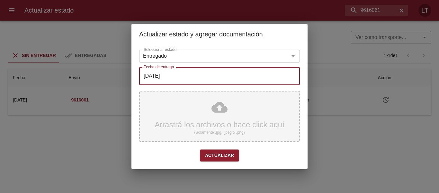
click at [209, 121] on div "Arrastrá los archivos o hace click aquí (Solamente .jpg, .jpeg o .png)" at bounding box center [219, 116] width 161 height 51
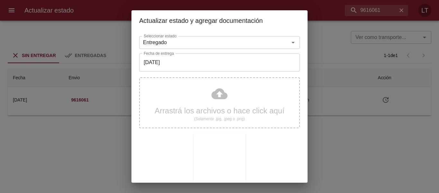
scroll to position [60, 0]
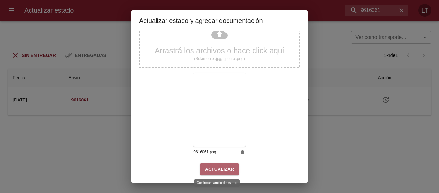
click at [220, 171] on span "Actualizar" at bounding box center [219, 169] width 29 height 8
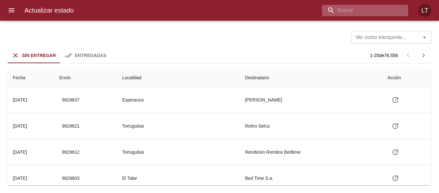
click at [369, 8] on input "buscar" at bounding box center [359, 10] width 75 height 11
paste input "9610844"
type input "9610844"
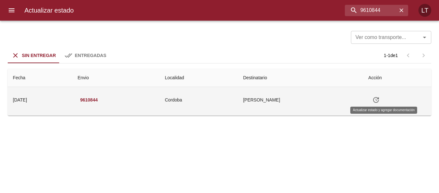
click at [380, 101] on icon "Tabla de envíos del cliente" at bounding box center [377, 100] width 8 height 8
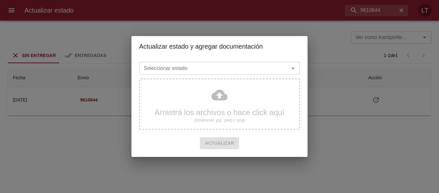
click at [246, 67] on input "Seleccionar estado" at bounding box center [210, 68] width 138 height 9
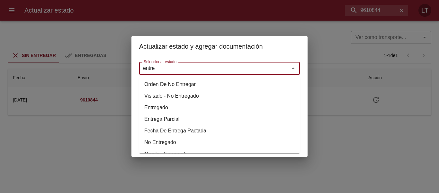
click at [159, 110] on li "Entregado" at bounding box center [219, 108] width 161 height 12
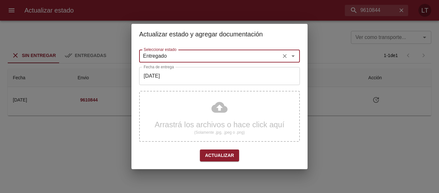
type input "Entregado"
click at [172, 82] on input "[DATE]" at bounding box center [219, 76] width 161 height 18
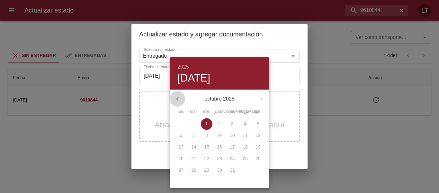
click at [176, 96] on icon "button" at bounding box center [178, 99] width 8 height 8
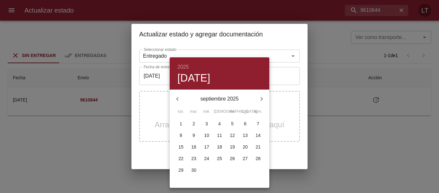
click at [179, 169] on p "29" at bounding box center [181, 170] width 5 height 6
type input "29/09/2025"
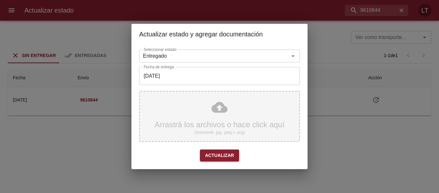
click at [219, 102] on div "Arrastrá los archivos o hace click aquí (Solamente .jpg, .jpeg o .png)" at bounding box center [219, 116] width 161 height 51
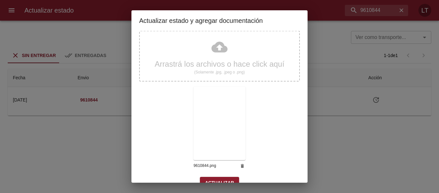
scroll to position [60, 0]
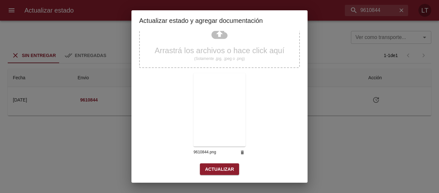
click at [217, 165] on span "Actualizar" at bounding box center [219, 169] width 29 height 8
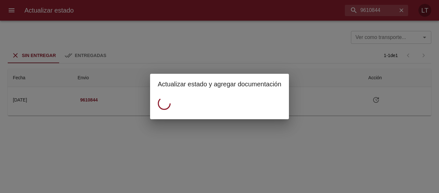
scroll to position [0, 0]
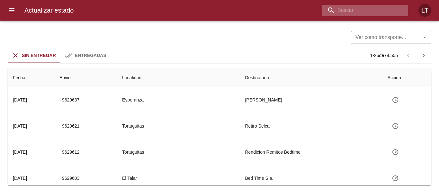
click at [367, 8] on input "buscar" at bounding box center [359, 10] width 75 height 11
paste input "9613215"
type input "9613215"
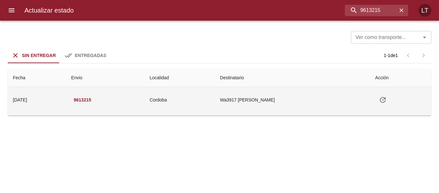
click at [386, 97] on icon "Tabla de envíos del cliente" at bounding box center [383, 100] width 8 height 8
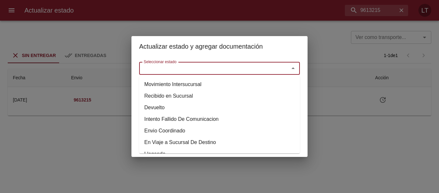
click at [269, 68] on input "Seleccionar estado" at bounding box center [210, 68] width 138 height 9
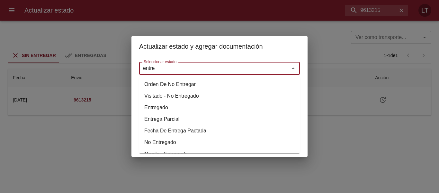
click at [164, 106] on li "Entregado" at bounding box center [219, 108] width 161 height 12
type input "Entregado"
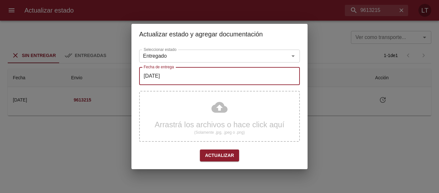
click at [170, 83] on input "[DATE]" at bounding box center [219, 76] width 161 height 18
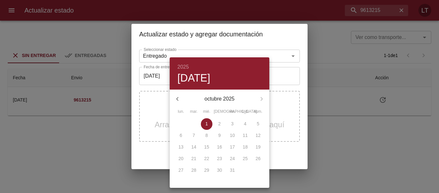
click at [178, 94] on button "button" at bounding box center [177, 98] width 15 height 15
click at [245, 157] on p "27" at bounding box center [245, 158] width 5 height 6
type input "[DATE]"
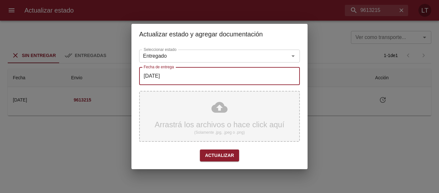
click at [218, 113] on div "Arrastrá los archivos o hace click aquí (Solamente .jpg, .jpeg o .png)" at bounding box center [219, 116] width 161 height 51
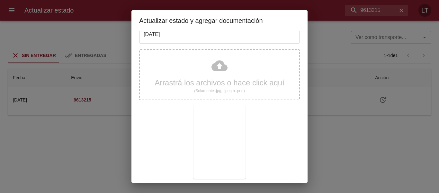
scroll to position [60, 0]
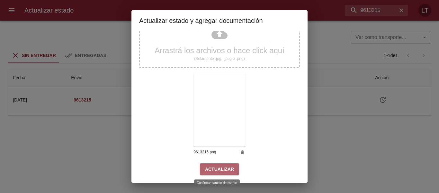
click at [224, 169] on span "Actualizar" at bounding box center [219, 169] width 29 height 8
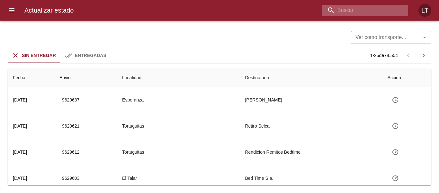
click at [378, 9] on input "buscar" at bounding box center [359, 10] width 75 height 11
paste input "9577291"
type input "9577291"
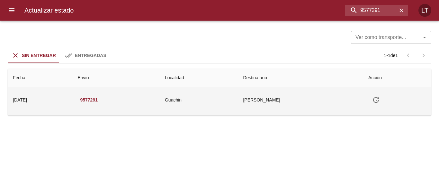
click at [382, 105] on button "Tabla de envíos del cliente" at bounding box center [376, 99] width 15 height 15
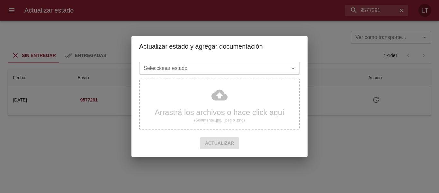
click at [246, 63] on div "Seleccionar estado" at bounding box center [219, 68] width 161 height 13
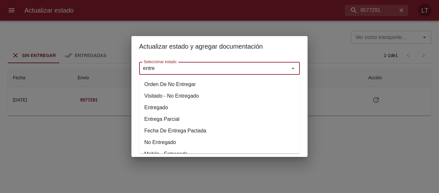
click at [160, 107] on li "Entregado" at bounding box center [219, 108] width 161 height 12
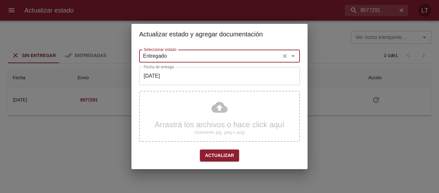
type input "Entregado"
click at [171, 82] on input "[DATE]" at bounding box center [219, 76] width 161 height 18
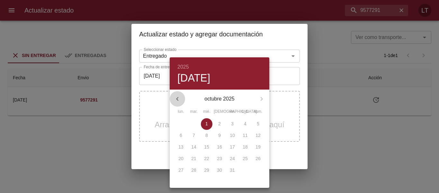
click at [177, 97] on icon "button" at bounding box center [178, 99] width 8 height 8
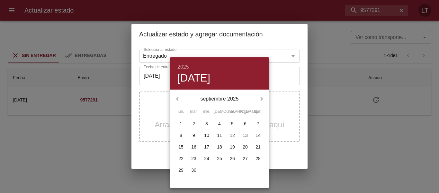
click at [183, 169] on p "29" at bounding box center [181, 170] width 5 height 6
type input "[DATE]"
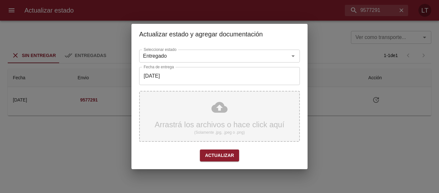
click at [228, 104] on div "Arrastrá los archivos o hace click aquí (Solamente .jpg, .jpeg o .png)" at bounding box center [219, 116] width 161 height 51
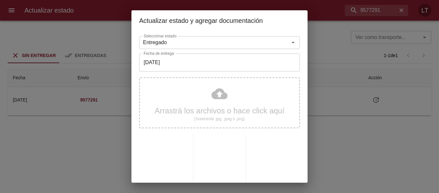
scroll to position [60, 0]
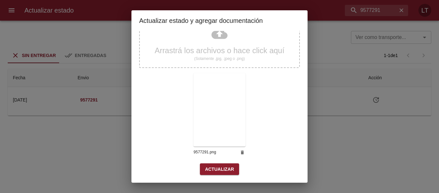
click at [225, 170] on span "Actualizar" at bounding box center [219, 169] width 29 height 8
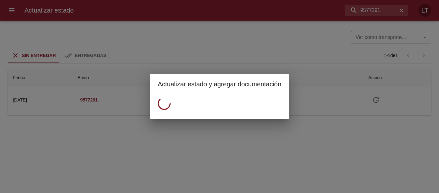
scroll to position [0, 0]
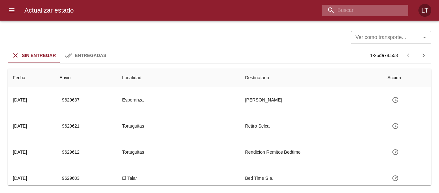
click at [358, 10] on input "buscar" at bounding box center [359, 10] width 75 height 11
paste input "9603466"
type input "9603466"
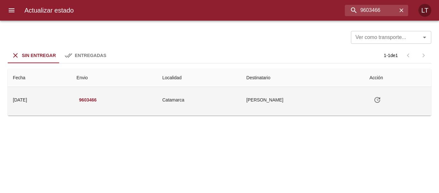
click at [381, 98] on icon "Tabla de envíos del cliente" at bounding box center [378, 100] width 6 height 6
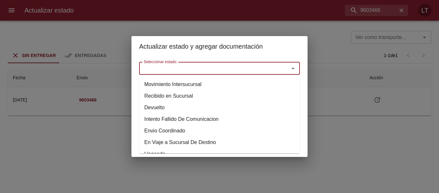
click at [256, 71] on input "Seleccionar estado" at bounding box center [210, 68] width 138 height 9
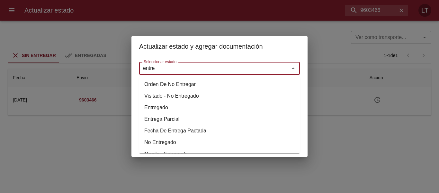
click at [166, 107] on li "Entregado" at bounding box center [219, 108] width 161 height 12
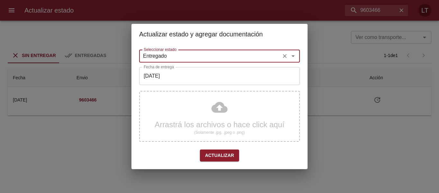
type input "Entregado"
click at [171, 85] on input "[DATE]" at bounding box center [219, 76] width 161 height 18
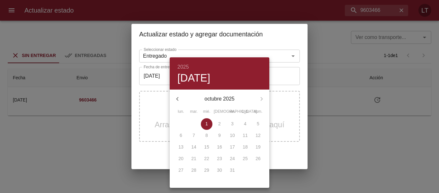
click at [179, 100] on icon "button" at bounding box center [178, 99] width 8 height 8
click at [186, 170] on span "29" at bounding box center [181, 170] width 12 height 6
type input "[DATE]"
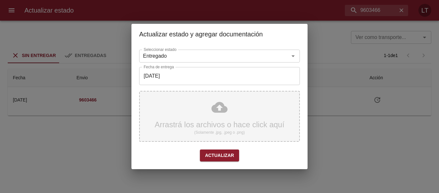
click at [215, 125] on div "Arrastrá los archivos o hace click aquí (Solamente .jpg, .jpeg o .png)" at bounding box center [219, 116] width 161 height 51
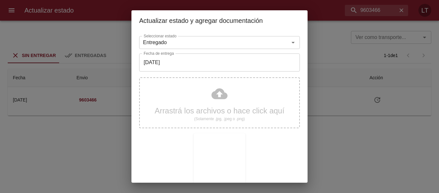
scroll to position [60, 0]
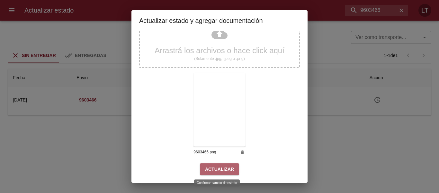
click at [222, 168] on span "Actualizar" at bounding box center [219, 169] width 29 height 8
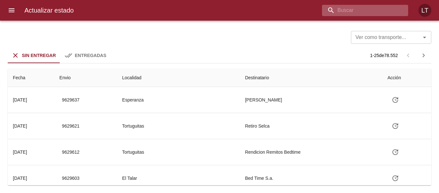
click at [360, 11] on input "buscar" at bounding box center [359, 10] width 75 height 11
paste input "9609583"
type input "9609583"
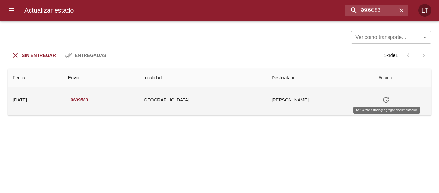
click at [386, 101] on icon "Tabla de envíos del cliente" at bounding box center [387, 100] width 8 height 8
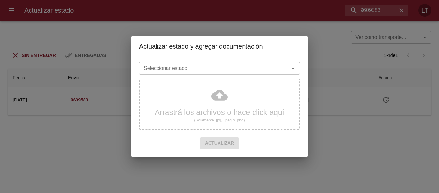
click at [232, 58] on div "Seleccionar estado Seleccionar estado Arrastrá los archivos o hace click aquí (…" at bounding box center [220, 107] width 176 height 100
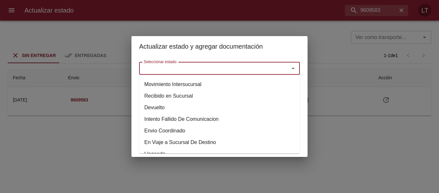
click at [234, 68] on input "Seleccionar estado" at bounding box center [210, 68] width 138 height 9
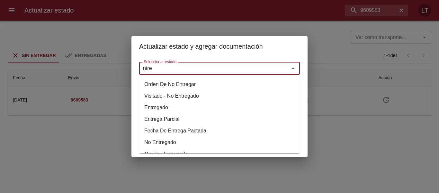
click at [156, 106] on li "Entregado" at bounding box center [219, 108] width 161 height 12
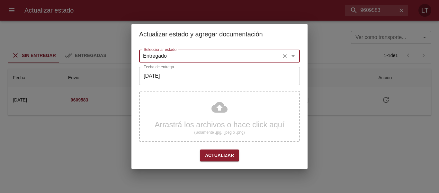
type input "Entregado"
click at [171, 77] on input "[DATE]" at bounding box center [219, 76] width 161 height 18
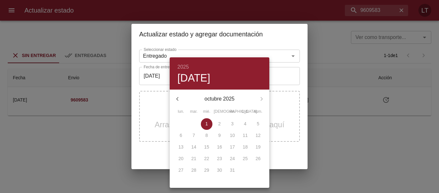
click at [181, 102] on icon "button" at bounding box center [178, 99] width 8 height 8
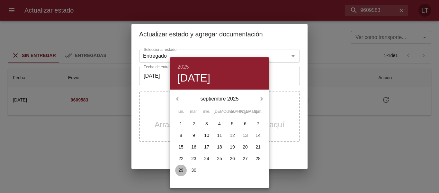
click at [183, 170] on p "29" at bounding box center [181, 170] width 5 height 6
type input "[DATE]"
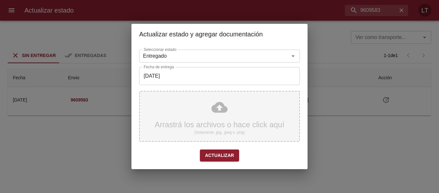
click at [218, 114] on div "Arrastrá los archivos o hace click aquí (Solamente .jpg, .jpeg o .png)" at bounding box center [219, 116] width 161 height 51
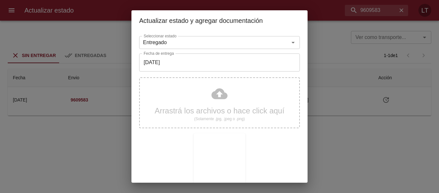
scroll to position [60, 0]
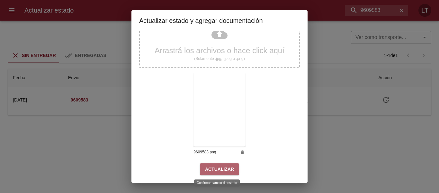
click at [222, 168] on span "Actualizar" at bounding box center [219, 169] width 29 height 8
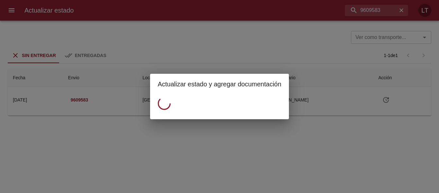
scroll to position [0, 0]
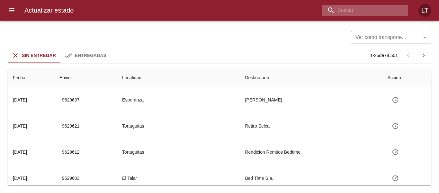
click at [373, 13] on input "buscar" at bounding box center [359, 10] width 75 height 11
paste input "9593650"
type input "9593650"
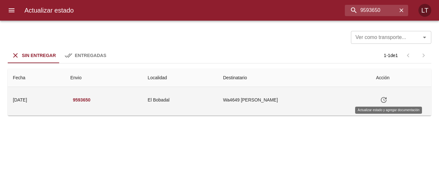
click at [387, 100] on icon "Tabla de envíos del cliente" at bounding box center [384, 100] width 8 height 8
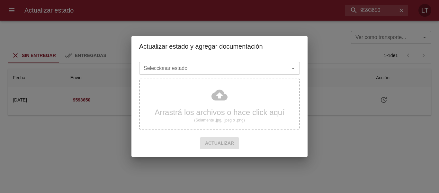
click at [217, 70] on input "Seleccionar estado" at bounding box center [210, 68] width 138 height 9
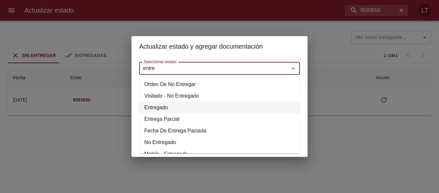
click at [165, 106] on li "Entregado" at bounding box center [219, 108] width 161 height 12
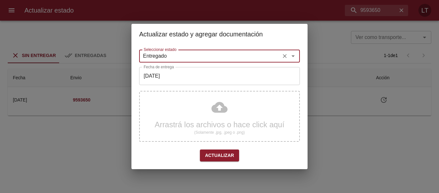
type input "Entregado"
click at [166, 81] on input "[DATE]" at bounding box center [219, 76] width 161 height 18
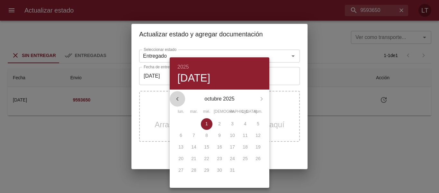
click at [179, 95] on icon "button" at bounding box center [178, 99] width 8 height 8
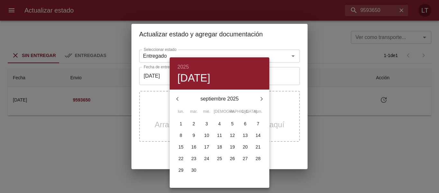
click at [183, 172] on p "29" at bounding box center [181, 170] width 5 height 6
type input "29/09/2025"
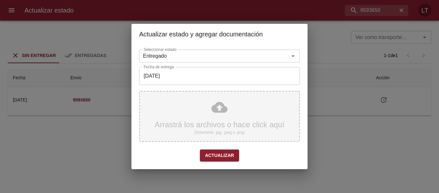
click at [225, 110] on div "Arrastrá los archivos o hace click aquí (Solamente .jpg, .jpeg o .png)" at bounding box center [219, 116] width 161 height 51
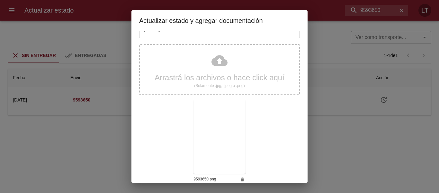
scroll to position [60, 0]
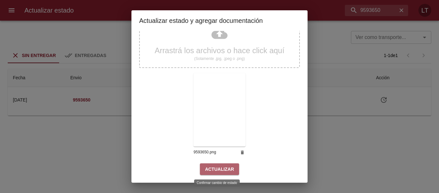
click at [219, 172] on span "Actualizar" at bounding box center [219, 169] width 29 height 8
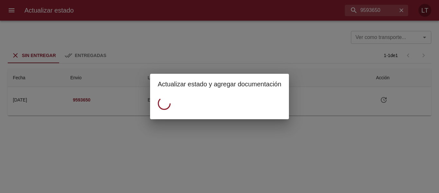
scroll to position [0, 0]
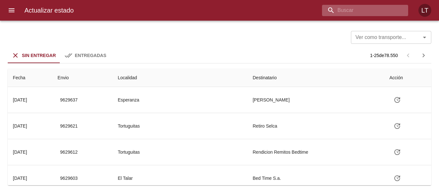
click at [376, 7] on input "buscar" at bounding box center [359, 10] width 75 height 11
paste input "9590802"
type input "9590802"
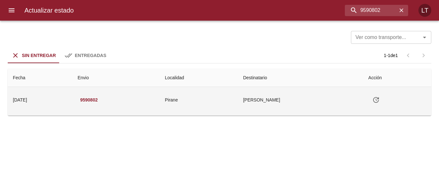
click at [380, 99] on icon "Tabla de envíos del cliente" at bounding box center [377, 100] width 8 height 8
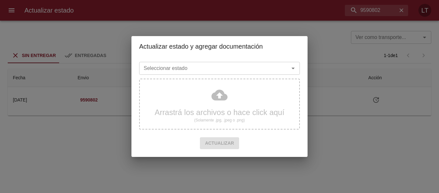
click at [245, 70] on input "Seleccionar estado" at bounding box center [210, 68] width 138 height 9
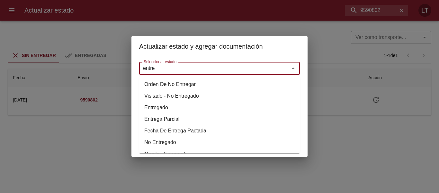
click at [156, 103] on li "Entregado" at bounding box center [219, 108] width 161 height 12
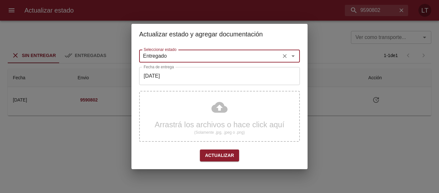
type input "Entregado"
click at [353, 149] on div "Actualizar estado y agregar documentación Seleccionar estado Entregado Seleccio…" at bounding box center [219, 96] width 439 height 193
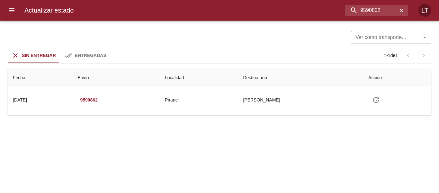
click at [296, 113] on td "Guia : 9590802" at bounding box center [220, 114] width 424 height 3
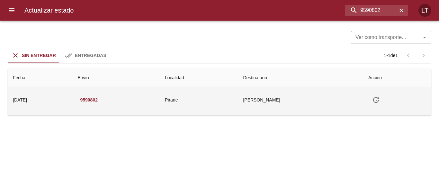
click at [293, 108] on td "[PERSON_NAME]" at bounding box center [300, 100] width 125 height 26
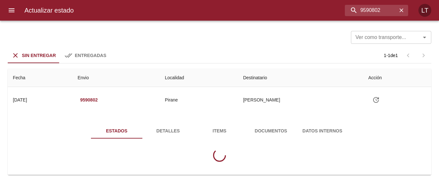
click at [172, 129] on span "Detalles" at bounding box center [168, 131] width 44 height 8
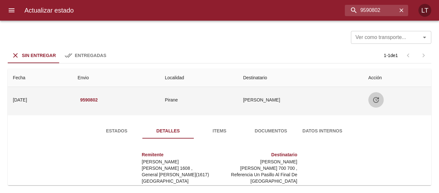
click at [382, 104] on button "Tabla de envíos del cliente" at bounding box center [376, 99] width 15 height 15
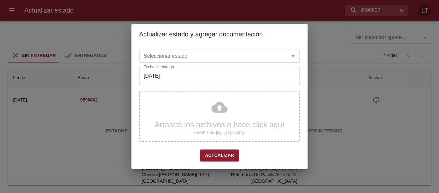
click at [245, 62] on div "Seleccionar estado" at bounding box center [219, 56] width 161 height 13
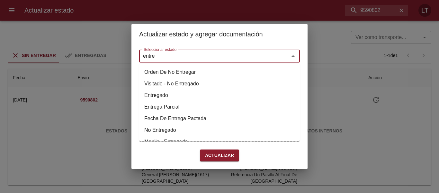
click at [149, 93] on li "Entregado" at bounding box center [219, 95] width 161 height 12
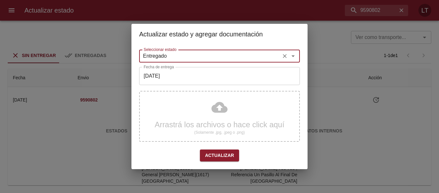
type input "Entregado"
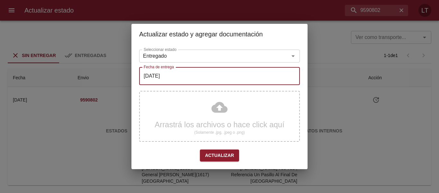
click at [179, 79] on input "[DATE]" at bounding box center [219, 76] width 161 height 18
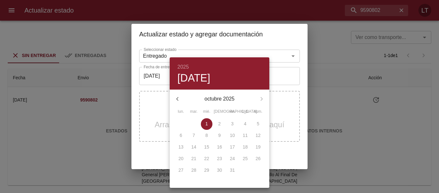
click at [178, 94] on button "button" at bounding box center [177, 98] width 15 height 15
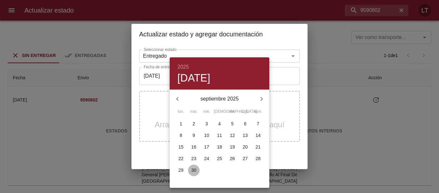
click at [194, 171] on p "30" at bounding box center [193, 170] width 5 height 6
type input "[DATE]"
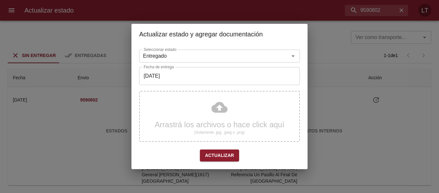
click at [220, 116] on div "Arrastrá los archivos o hace click aquí (Solamente .jpg, .jpeg o .png)" at bounding box center [219, 116] width 161 height 51
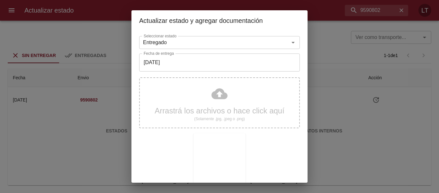
scroll to position [60, 0]
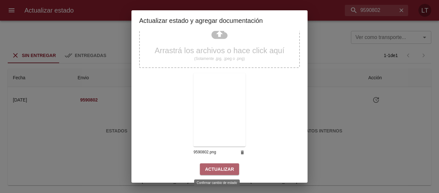
click at [220, 166] on span "Actualizar" at bounding box center [219, 169] width 29 height 8
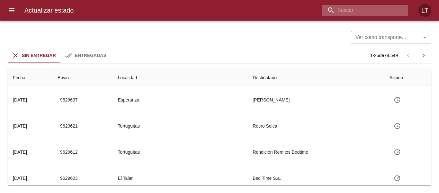
click at [369, 8] on input "buscar" at bounding box center [359, 10] width 75 height 11
paste input "9566384"
type input "9566384"
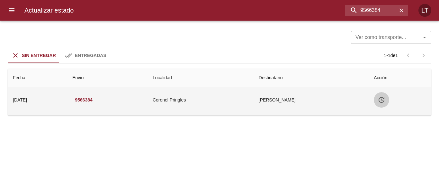
click at [386, 97] on icon "Tabla de envíos del cliente" at bounding box center [382, 100] width 8 height 8
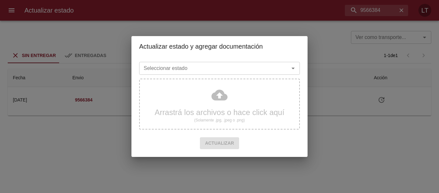
click at [247, 70] on input "Seleccionar estado" at bounding box center [210, 68] width 138 height 9
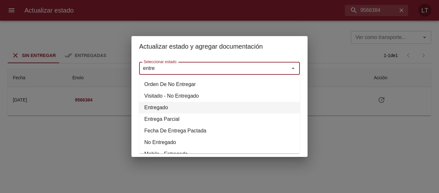
click at [160, 108] on li "Entregado" at bounding box center [219, 108] width 161 height 12
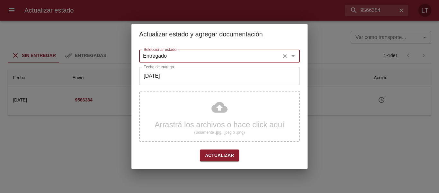
type input "Entregado"
click at [165, 81] on input "[DATE]" at bounding box center [219, 76] width 161 height 18
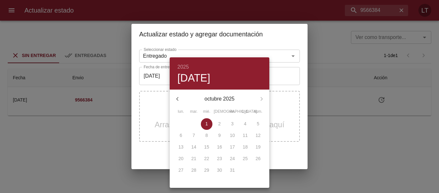
click at [177, 92] on button "button" at bounding box center [177, 98] width 15 height 15
click at [193, 160] on p "23" at bounding box center [193, 158] width 5 height 6
type input "23/09/2025"
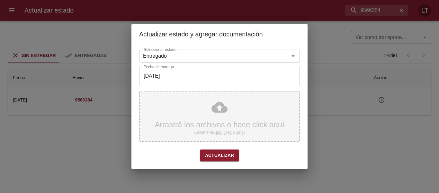
click at [212, 106] on div "Arrastrá los archivos o hace click aquí (Solamente .jpg, .jpeg o .png)" at bounding box center [219, 116] width 161 height 51
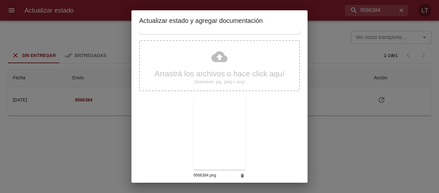
scroll to position [60, 0]
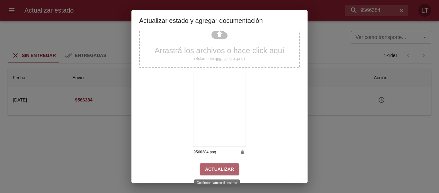
click at [224, 173] on button "Actualizar" at bounding box center [219, 169] width 39 height 12
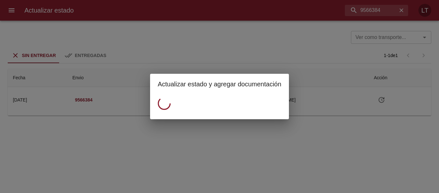
scroll to position [0, 0]
